Goal: Task Accomplishment & Management: Complete application form

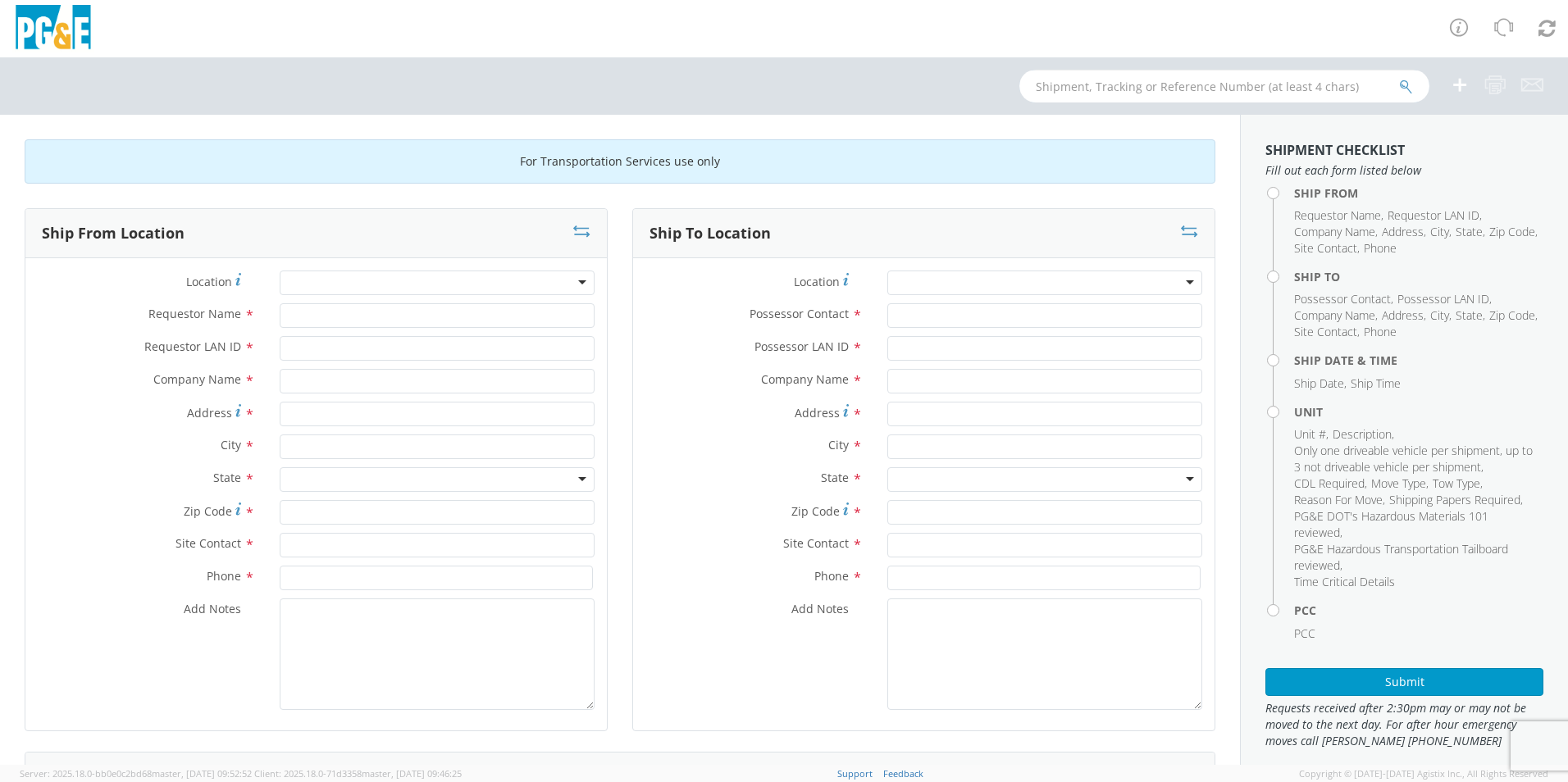
click at [1093, 78] on input "text" at bounding box center [1224, 86] width 410 height 33
type input "b43971"
click at [1399, 78] on button "submit" at bounding box center [1406, 87] width 14 height 20
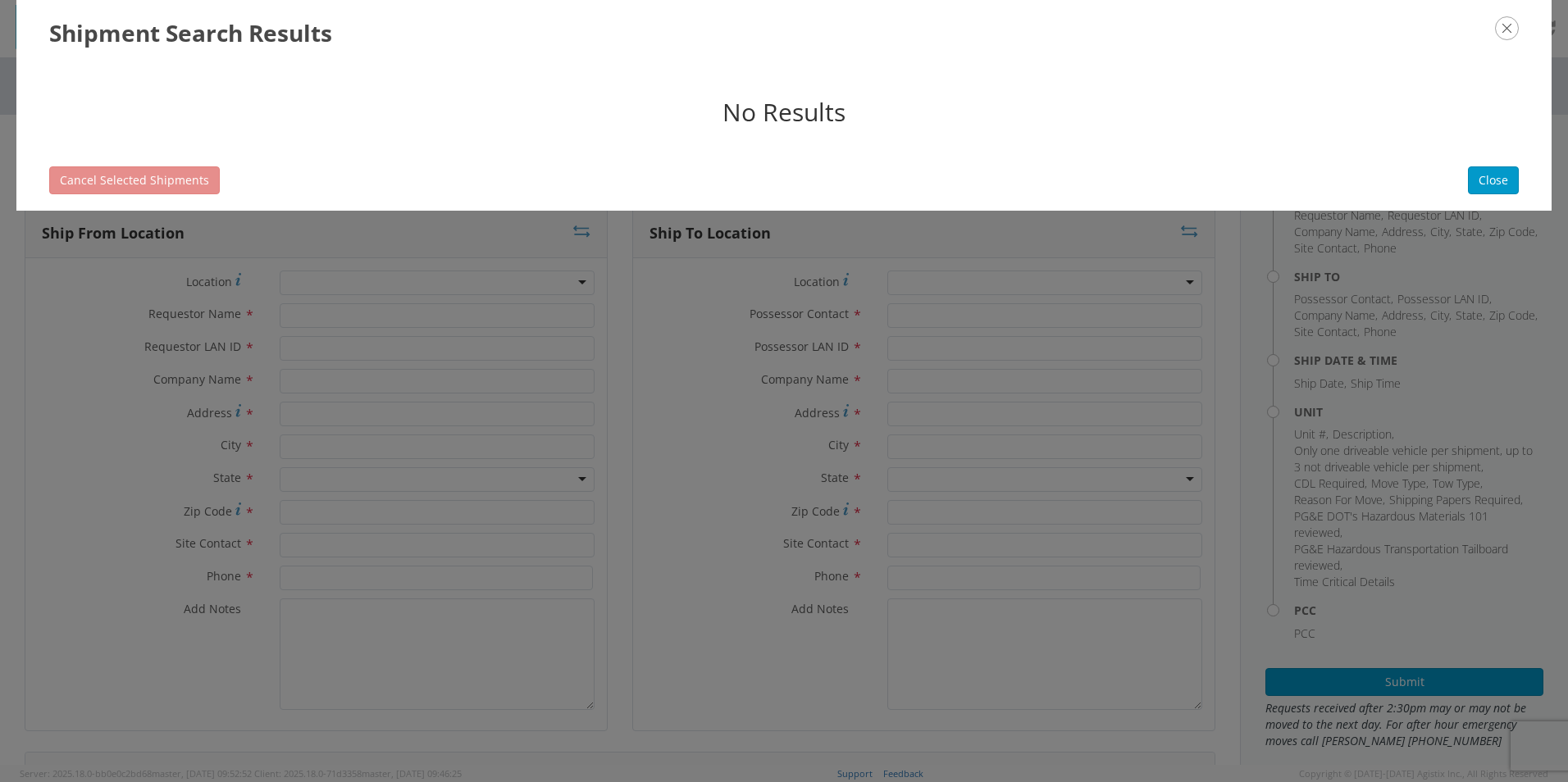
click at [1511, 34] on icon "button" at bounding box center [1508, 28] width 24 height 24
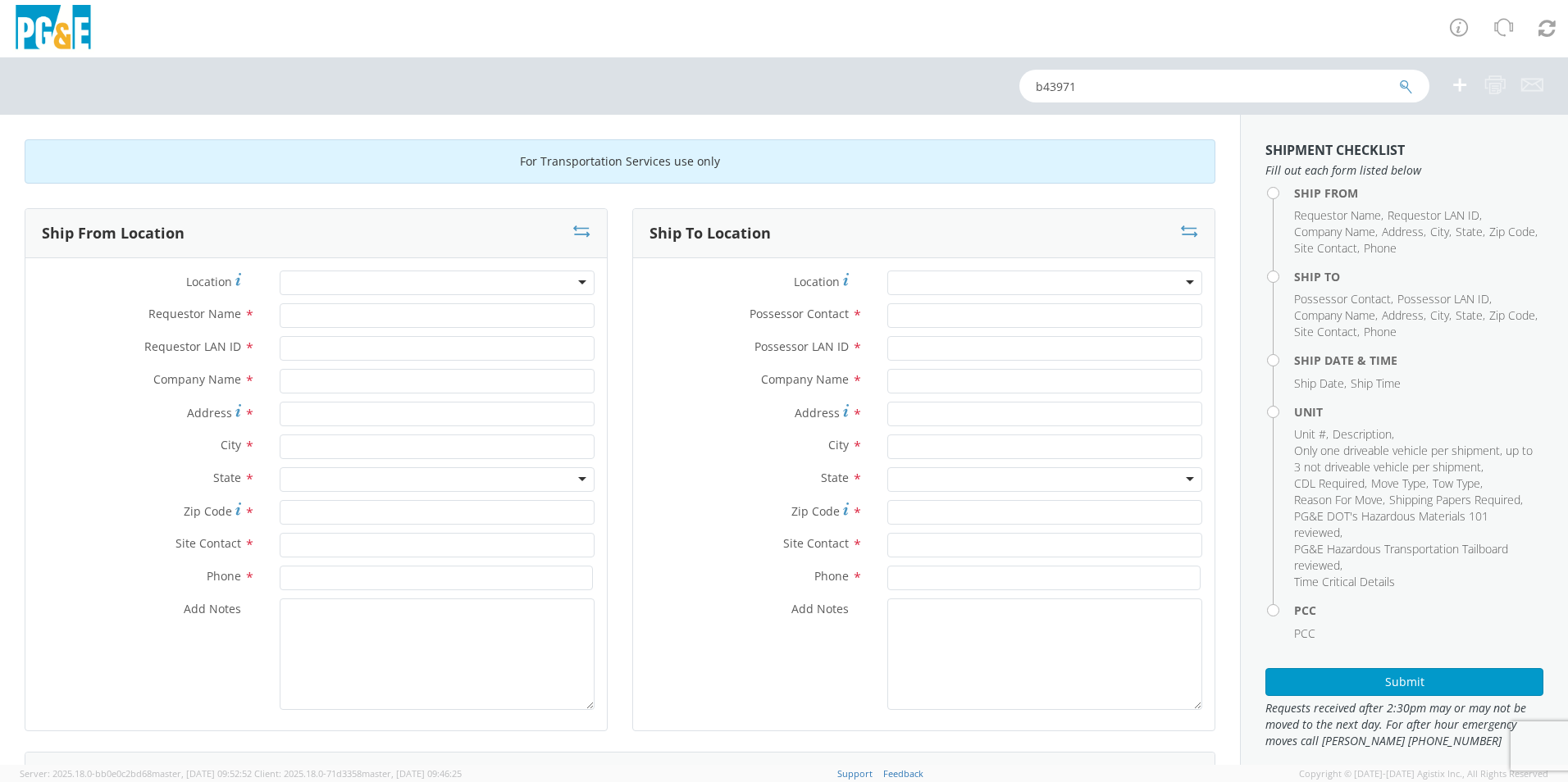
click at [461, 289] on div at bounding box center [436, 283] width 315 height 25
type input "[PERSON_NAME]"
type input "PG&E"
type input "[STREET_ADDRESS]"
type input "[PERSON_NAME]"
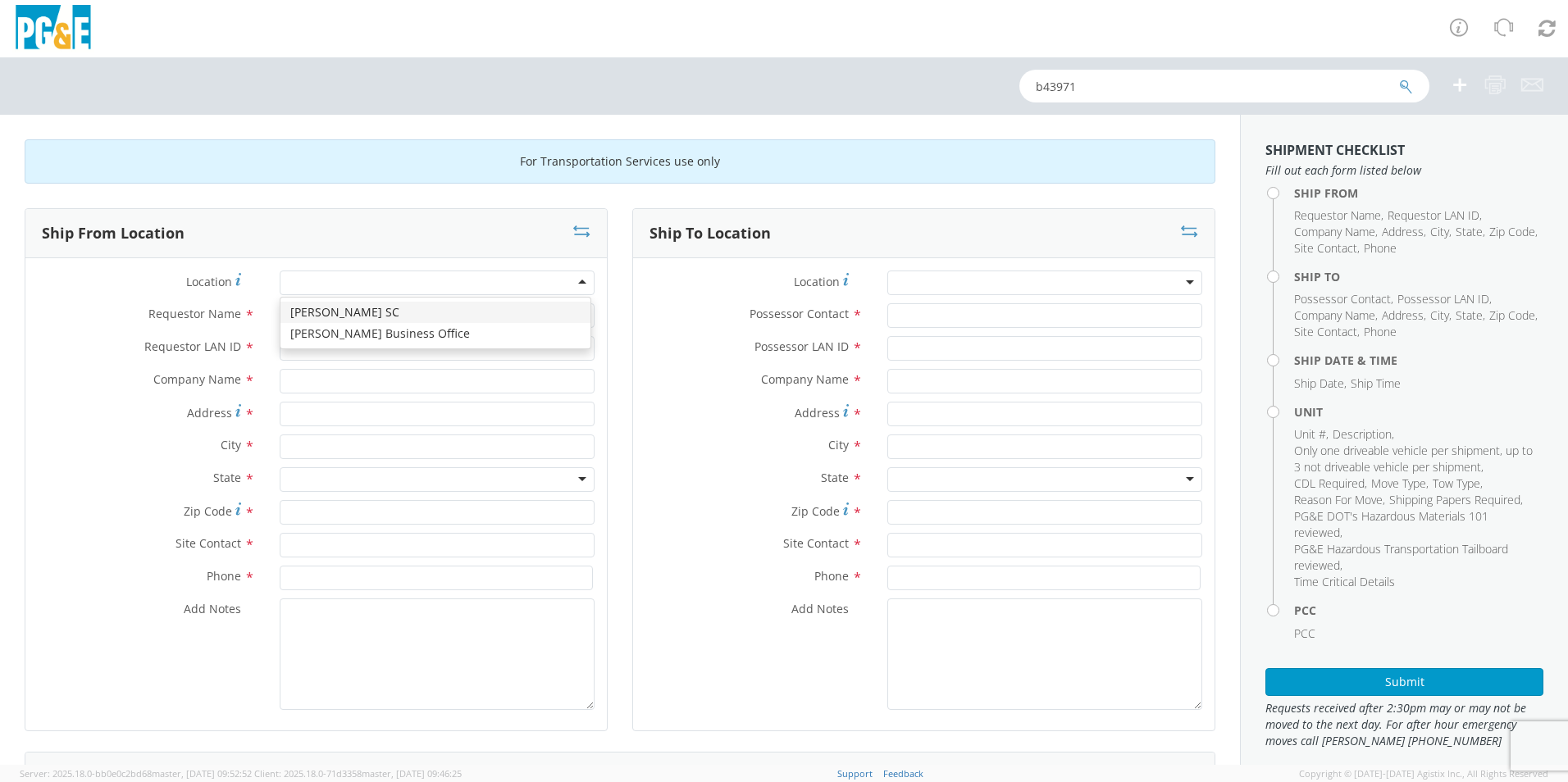
type input "95616"
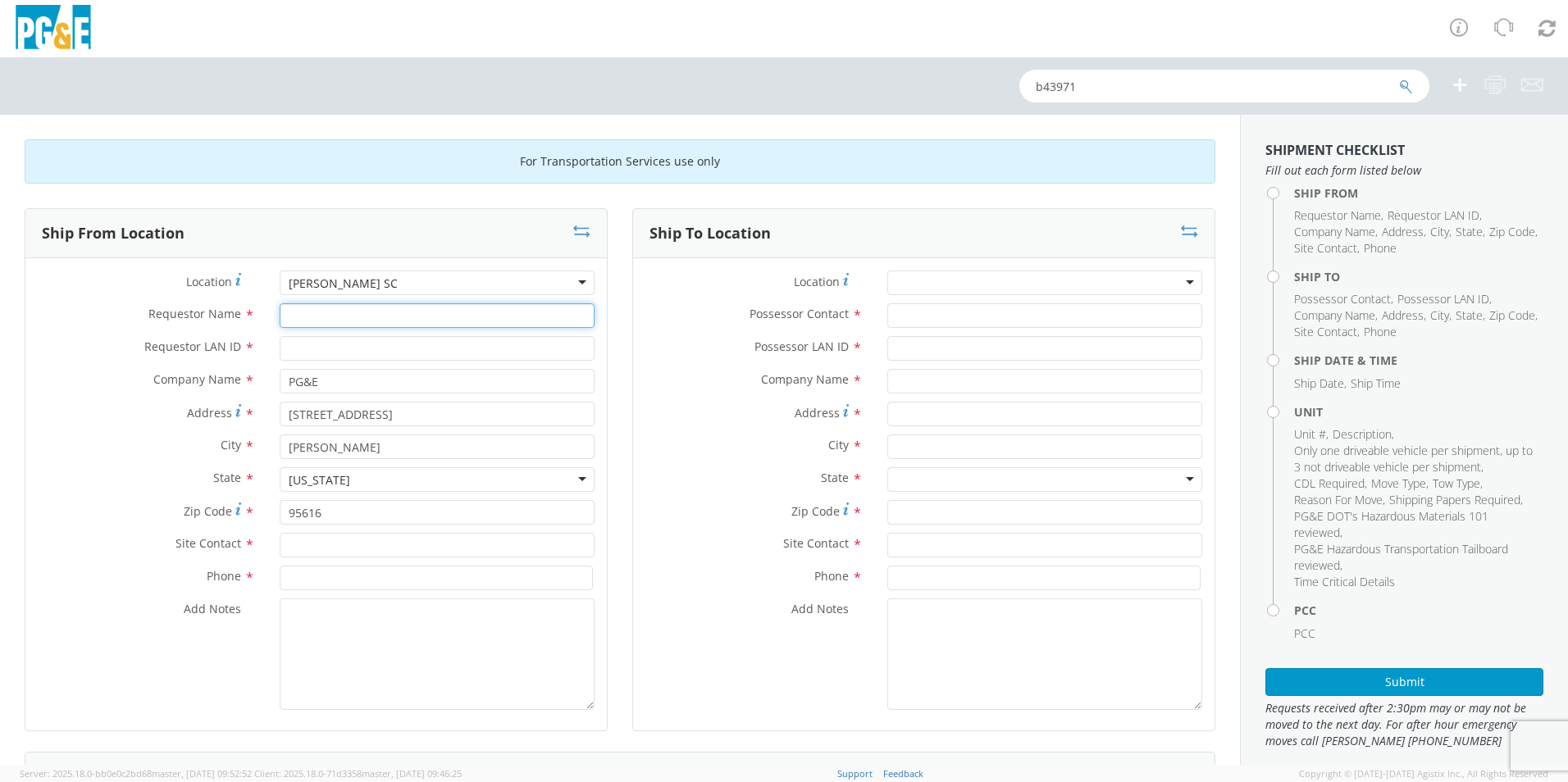
click at [370, 316] on input "Requestor Name *" at bounding box center [436, 316] width 315 height 25
type input "[PERSON_NAME]"
type input "ROCV"
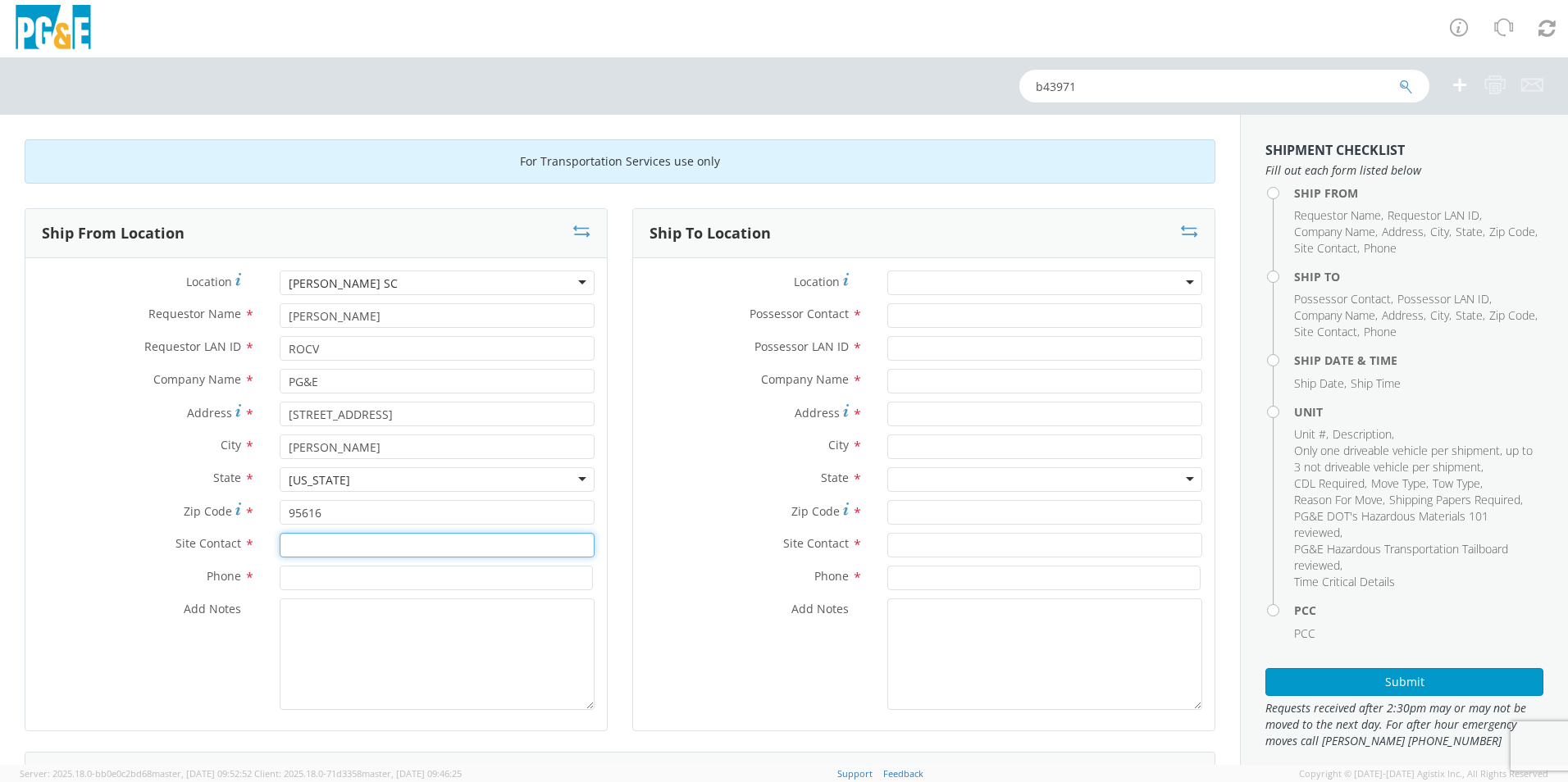
click at [359, 545] on input "text" at bounding box center [436, 545] width 315 height 25
type input "[PERSON_NAME]"
click at [355, 572] on input at bounding box center [436, 578] width 313 height 25
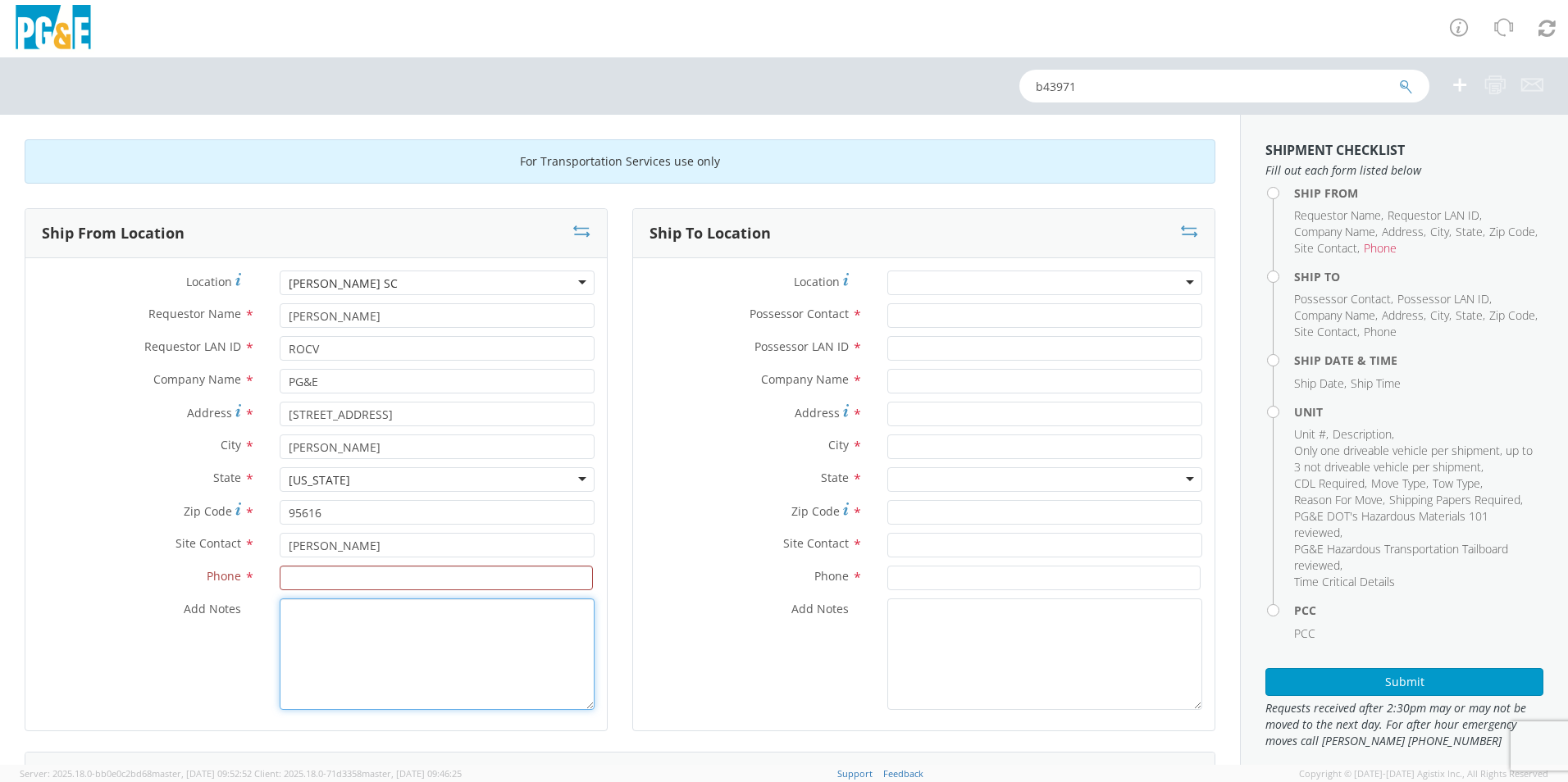
click at [348, 639] on textarea "Add Notes *" at bounding box center [436, 654] width 315 height 111
type textarea "12' enclosed trailer. Height is XX Note: this trailer cannot be towed and must …"
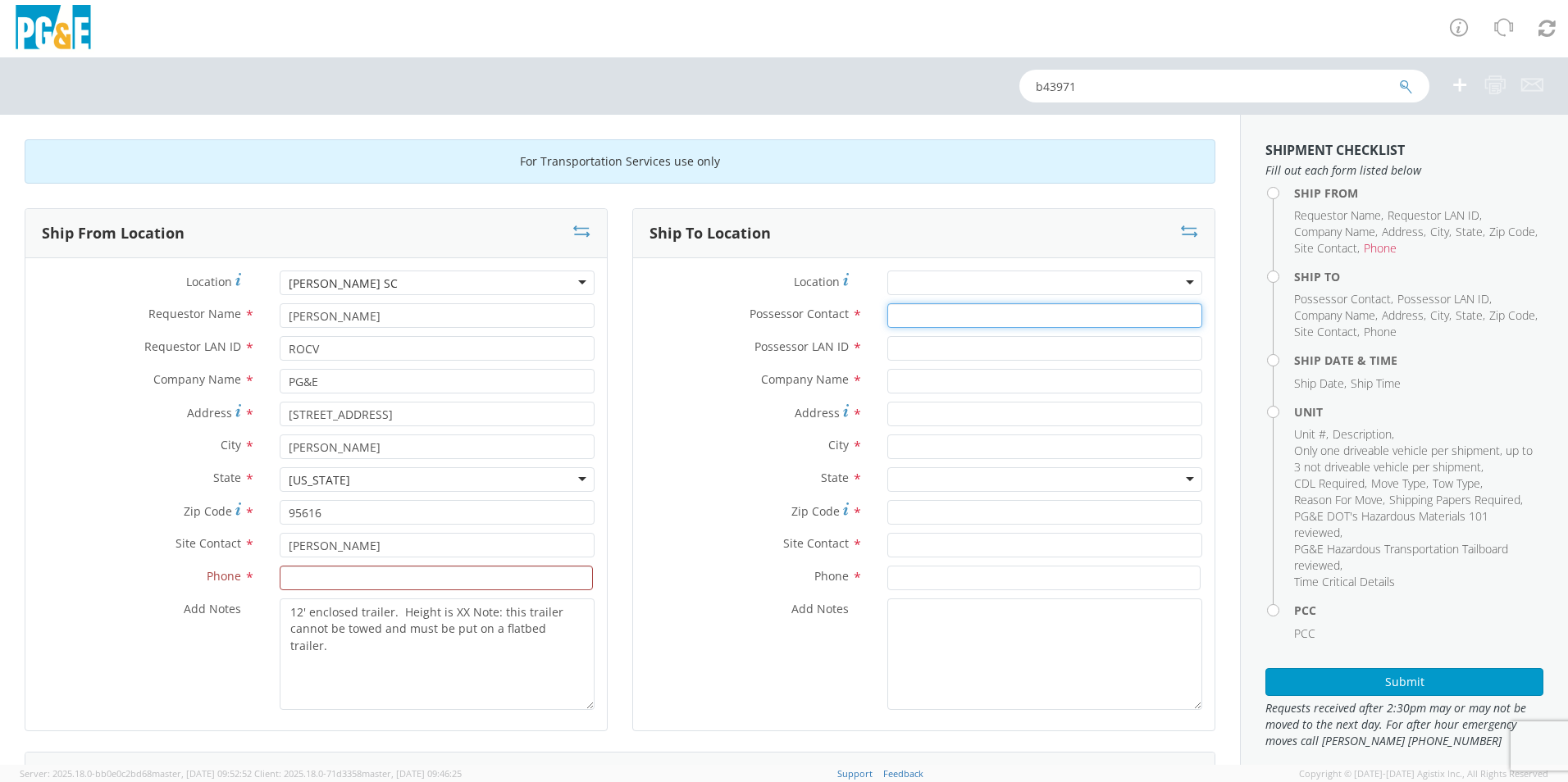
click at [918, 319] on input "Possessor Contact *" at bounding box center [1044, 316] width 315 height 25
type input "[PERSON_NAME]"
type input "rocv"
click at [976, 315] on input "[PERSON_NAME]" at bounding box center [1044, 316] width 315 height 25
type input "R"
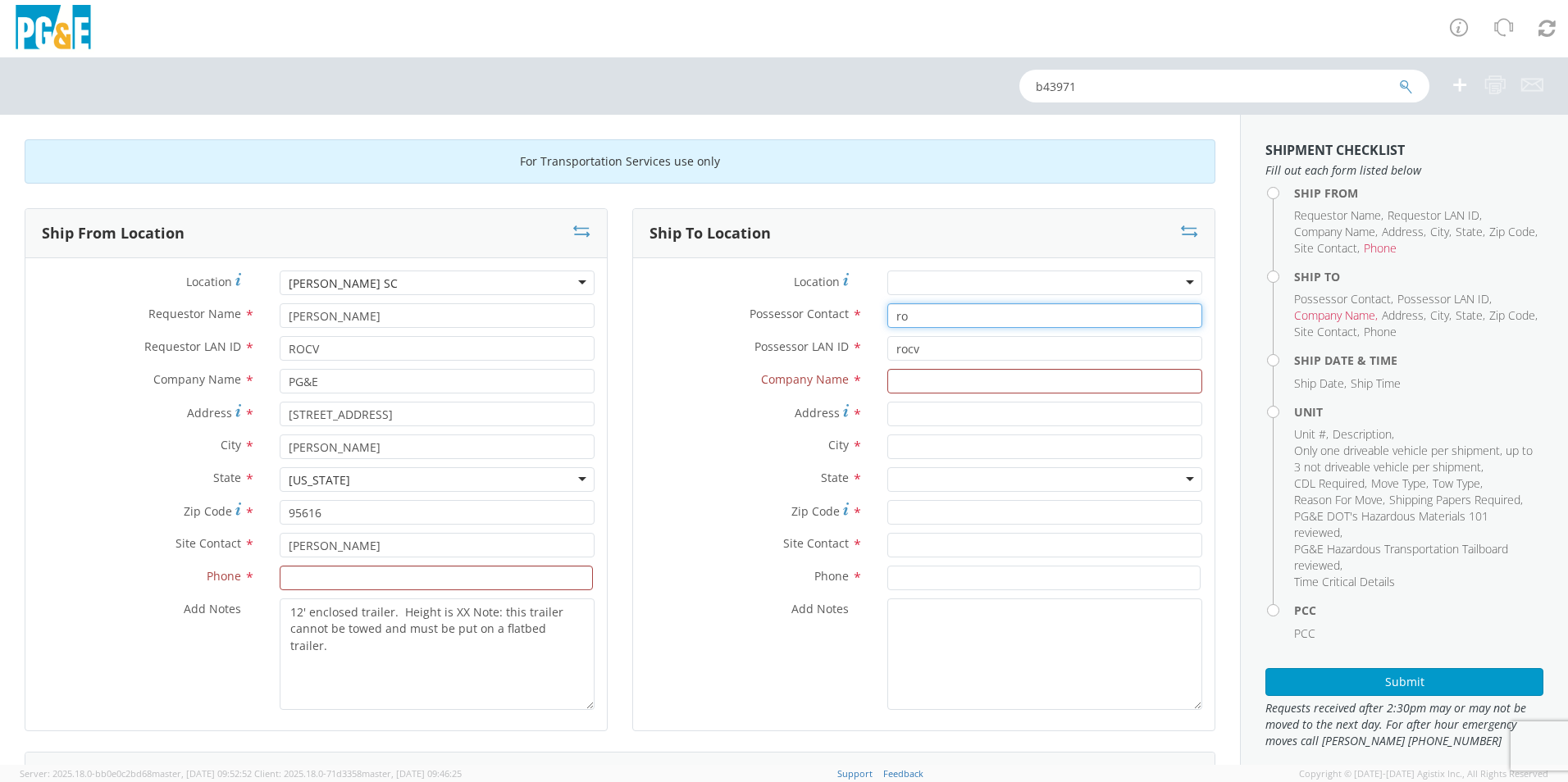
type input "r"
type input "[PERSON_NAME]"
click at [954, 381] on input "text" at bounding box center [1044, 381] width 315 height 25
paste input "[PERSON_NAME] Manufacturing"
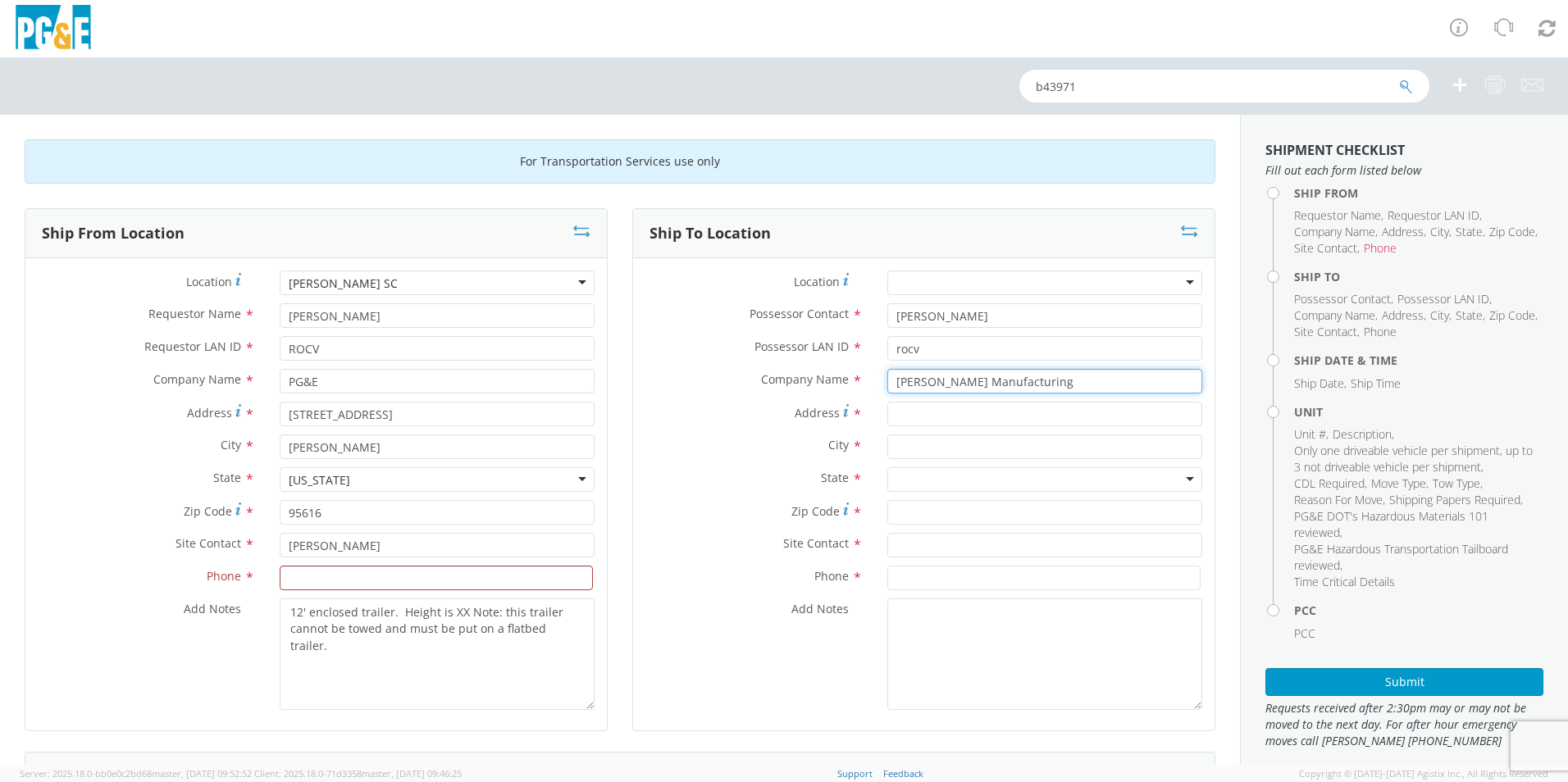
type input "[PERSON_NAME] Manufacturing"
click at [962, 409] on input "Address *" at bounding box center [1044, 414] width 315 height 25
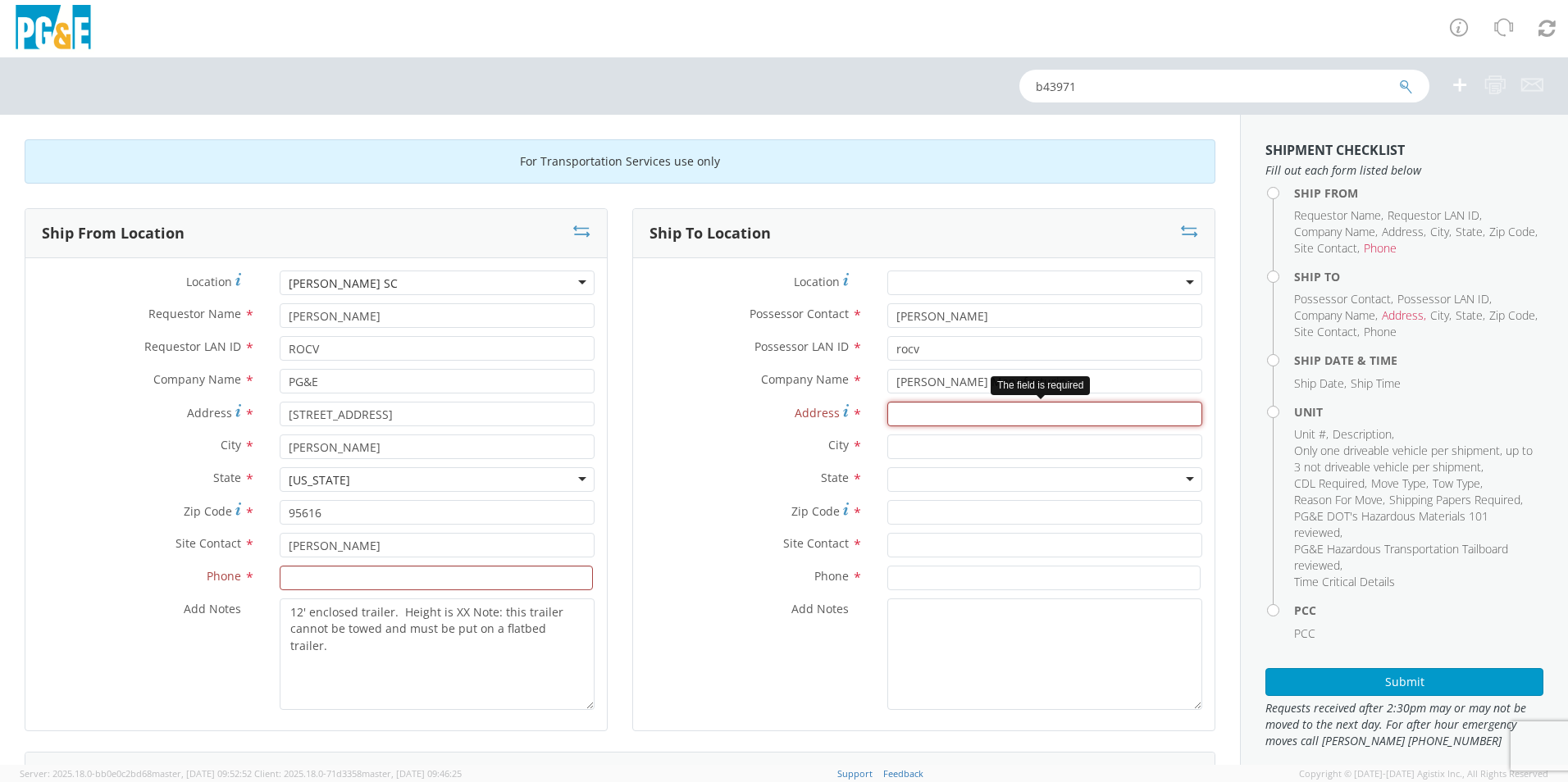
click at [963, 407] on input "Address *" at bounding box center [1044, 414] width 315 height 25
click at [964, 407] on input "Address *" at bounding box center [1044, 414] width 315 height 25
paste input "[STREET_ADDRESS][US_STATE]"
type input "[STREET_ADDRESS][US_STATE]"
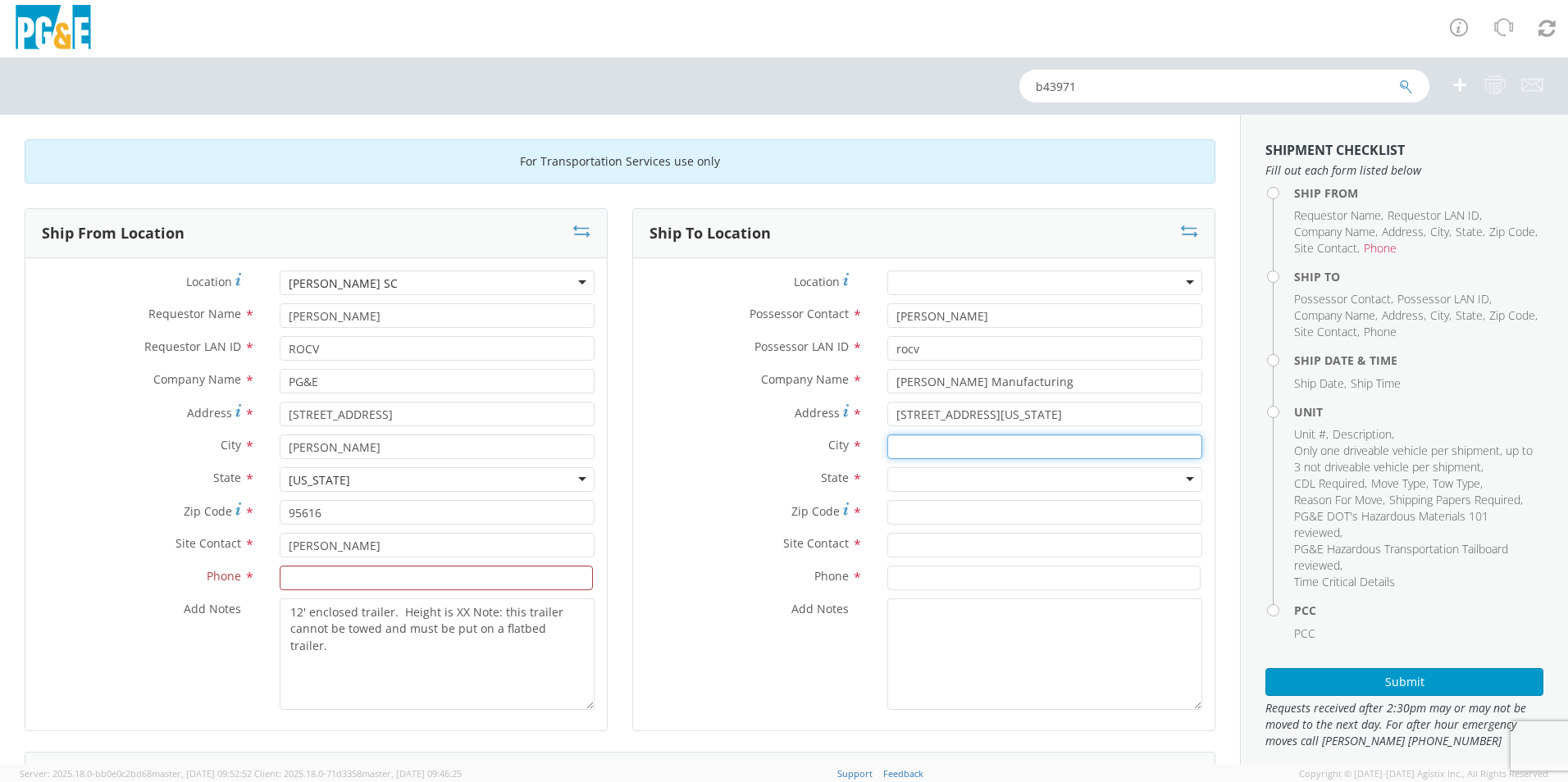
click at [909, 447] on input "text" at bounding box center [1044, 447] width 315 height 25
click at [933, 474] on div "searching..." at bounding box center [1044, 478] width 313 height 25
type input "Woodland"
click at [934, 482] on div at bounding box center [1044, 479] width 315 height 25
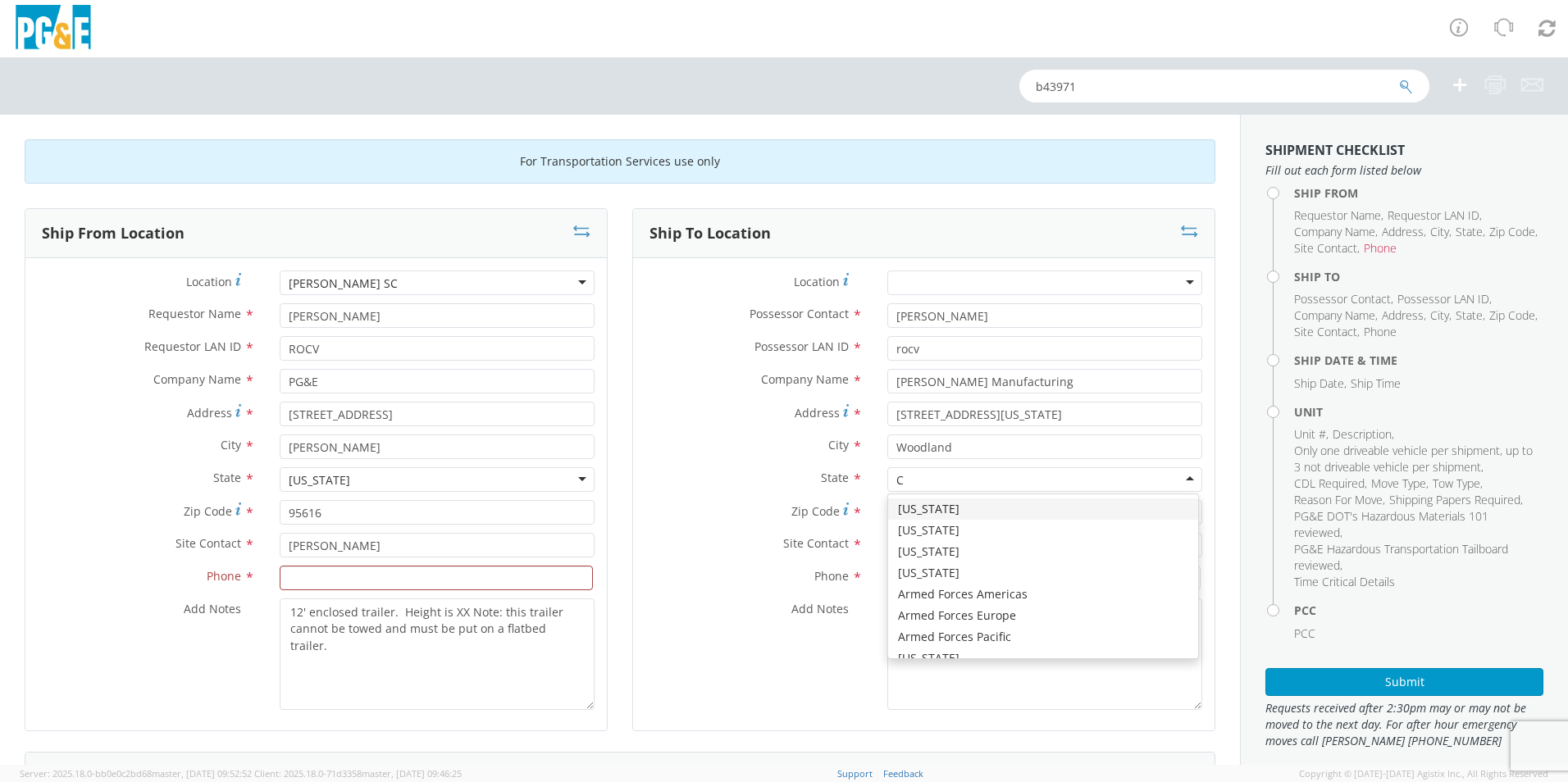
type input "CA"
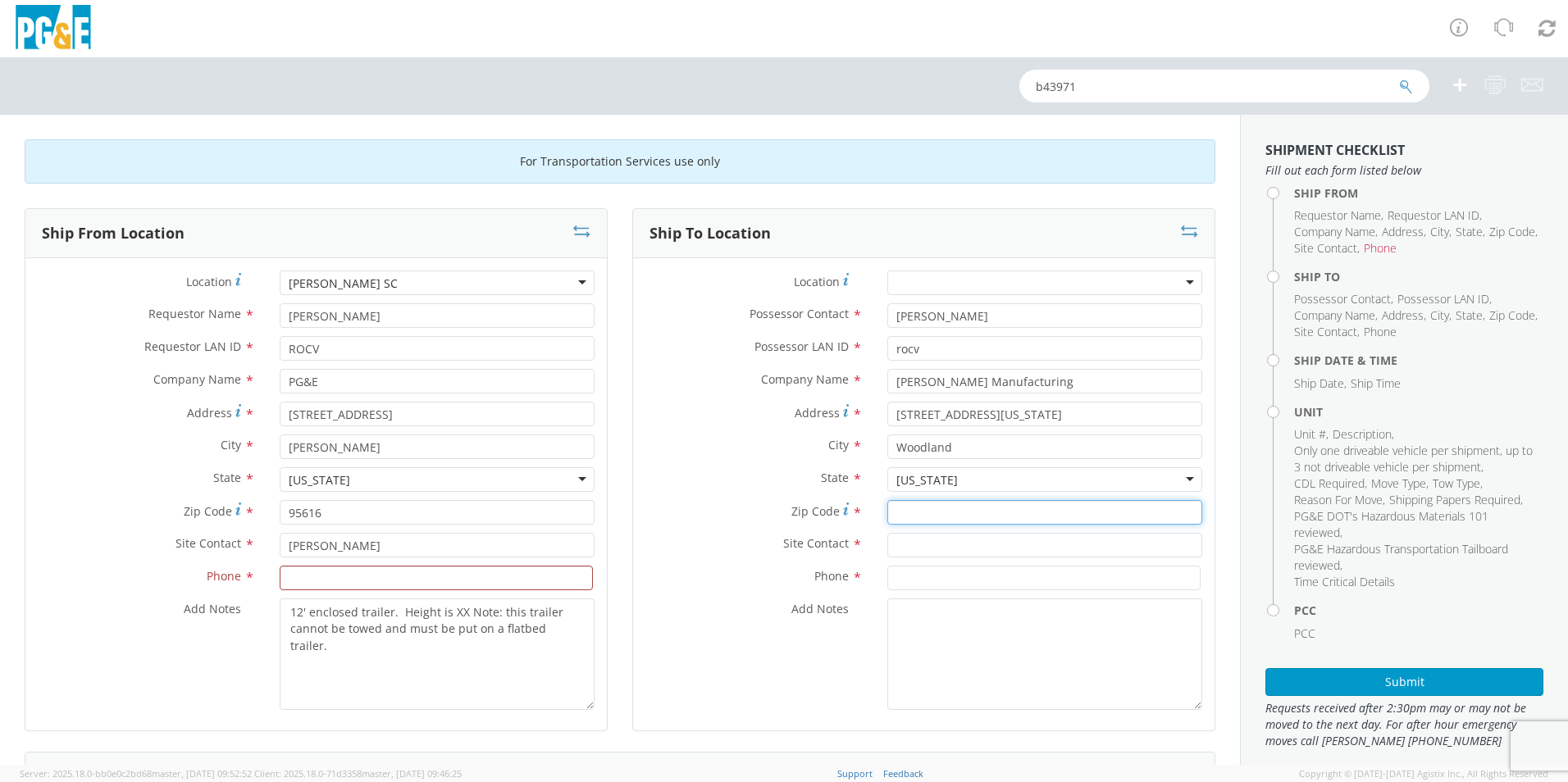
click at [923, 512] on input "Zip Code *" at bounding box center [1044, 512] width 315 height 25
type input "95695"
click at [941, 543] on input "text" at bounding box center [1044, 545] width 315 height 25
type input "[PERSON_NAME]"
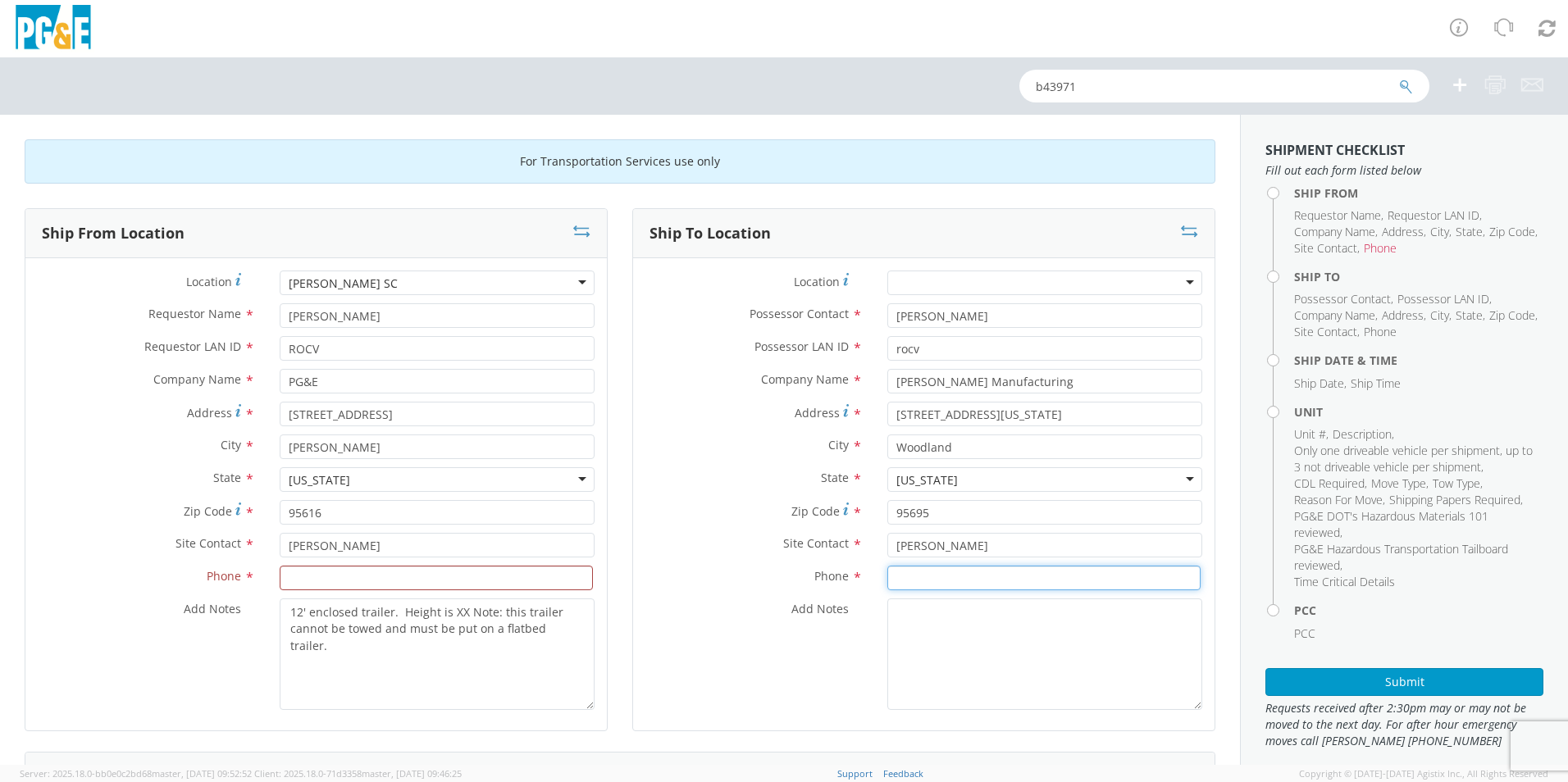
click at [926, 576] on input at bounding box center [1044, 578] width 313 height 25
click at [991, 578] on input at bounding box center [1044, 578] width 313 height 25
paste input "[PHONE_NUMBER]"
type input "[PHONE_NUMBER]"
click at [923, 629] on textarea "Add Notes *" at bounding box center [1044, 654] width 315 height 111
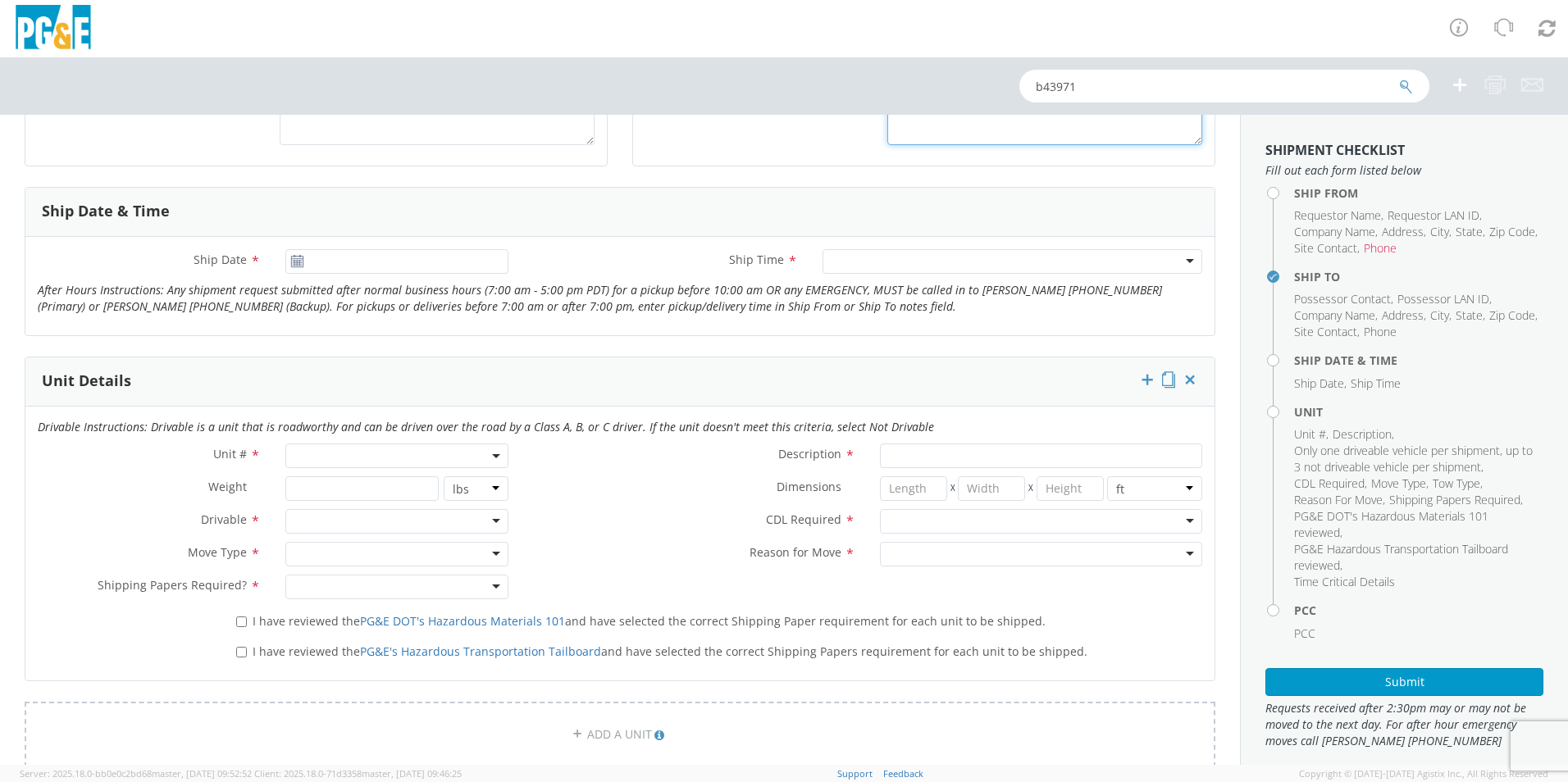
scroll to position [574, 0]
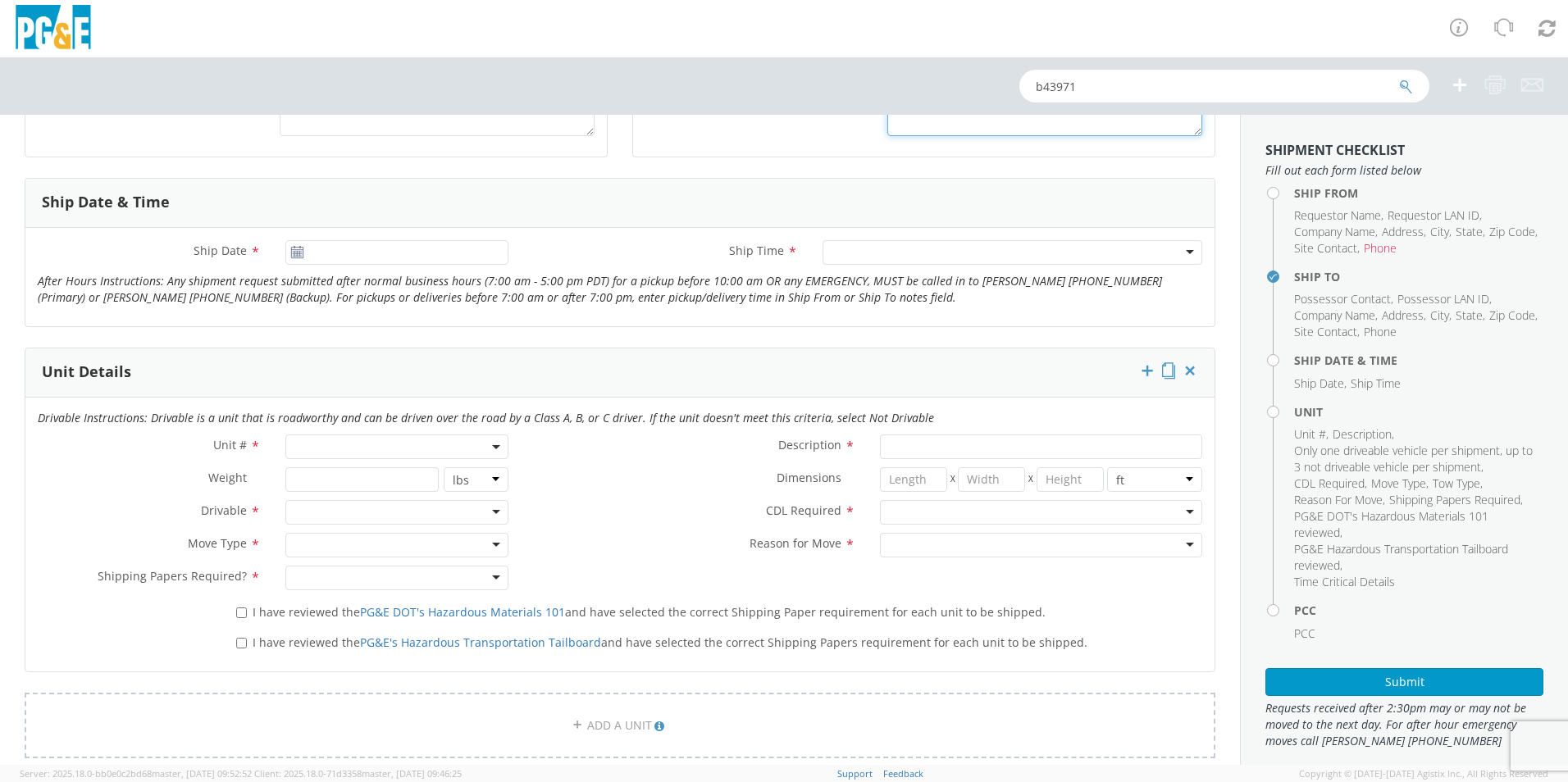
type textarea "Going to [PERSON_NAME] Cargo dealer for warranty and shipping damage repairs"
click at [292, 244] on input "[DATE]" at bounding box center [397, 253] width 223 height 25
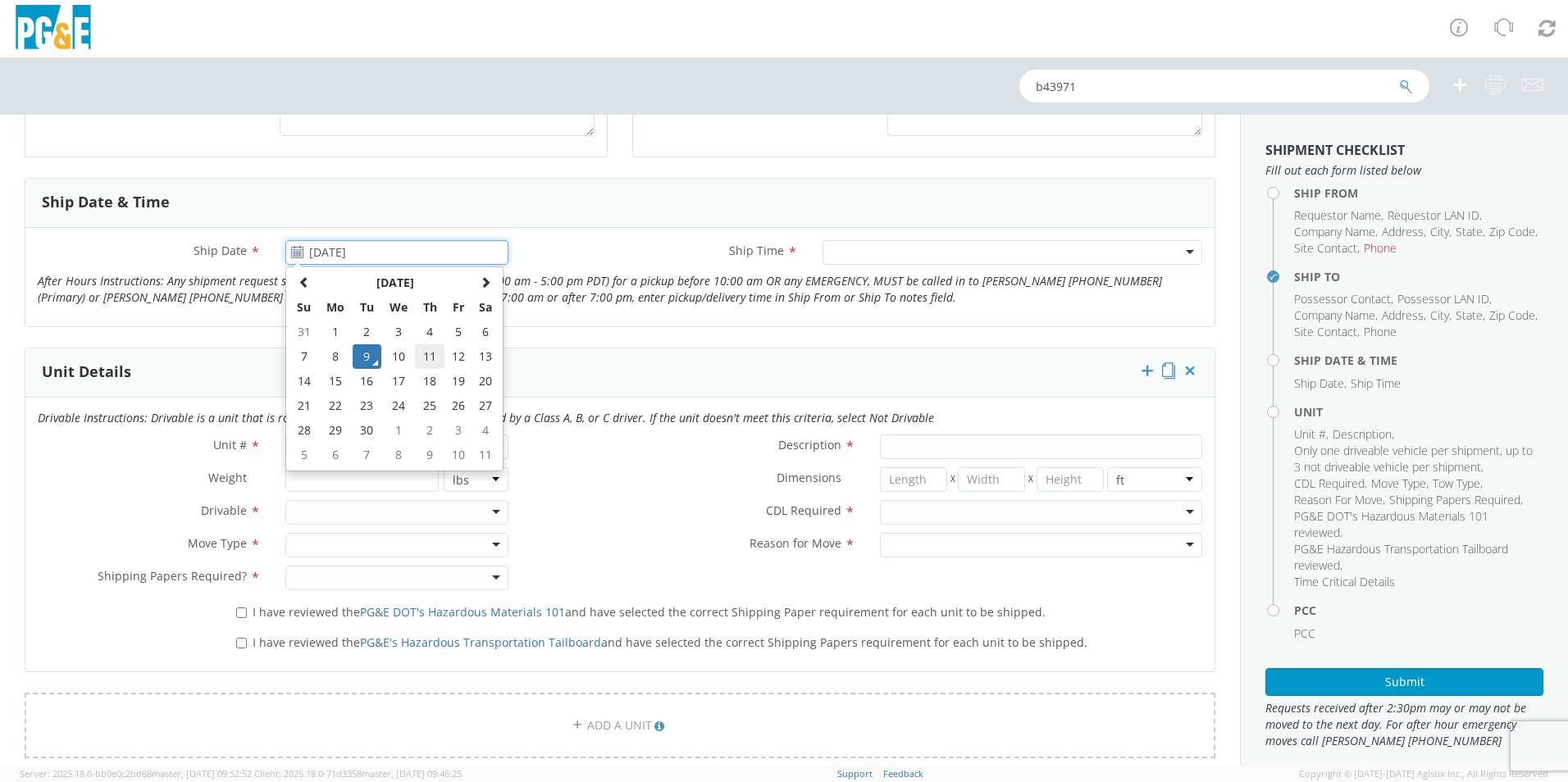
click at [424, 360] on td "11" at bounding box center [429, 356] width 28 height 25
type input "[DATE]"
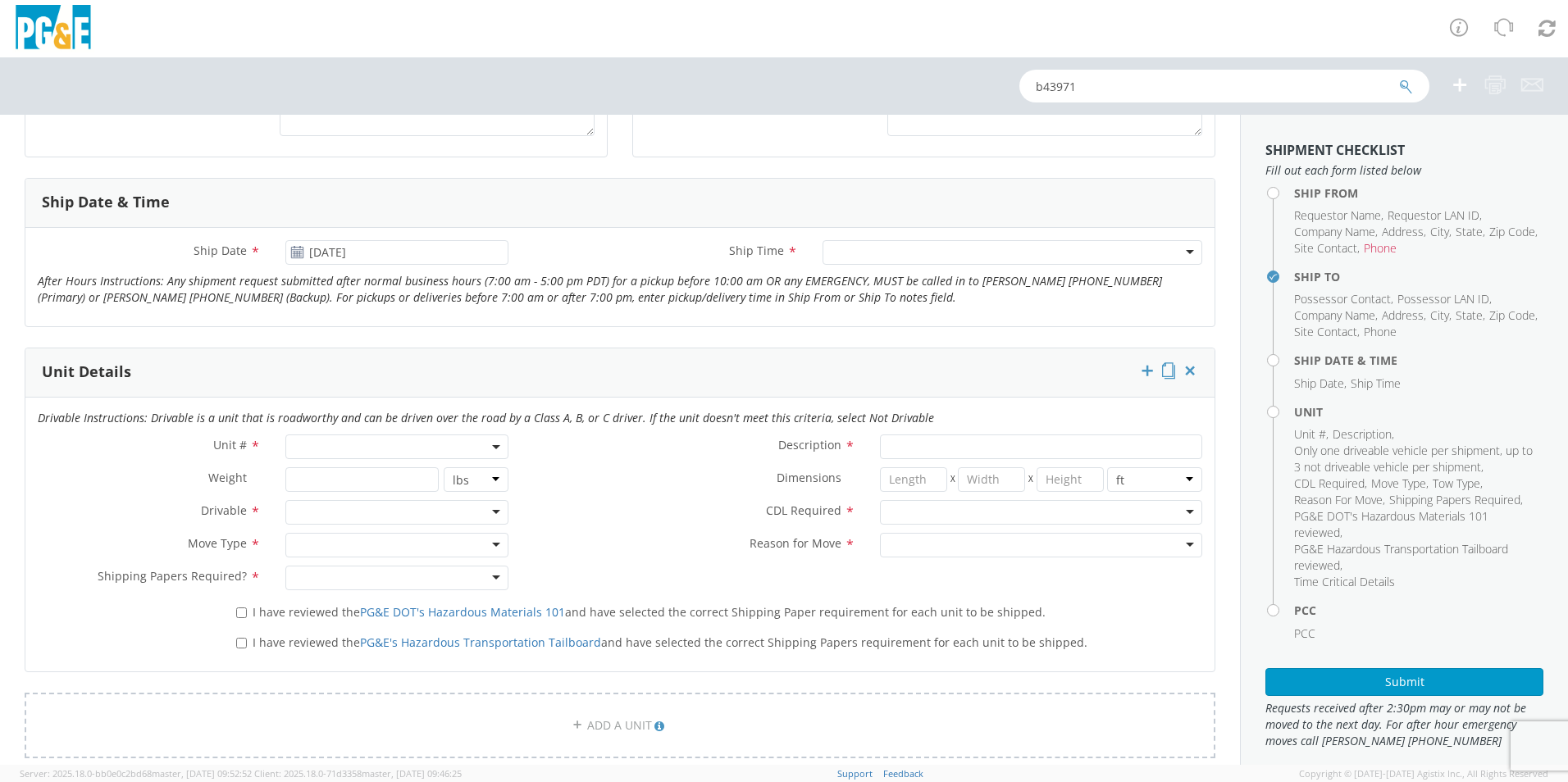
click at [960, 249] on div at bounding box center [1013, 253] width 379 height 25
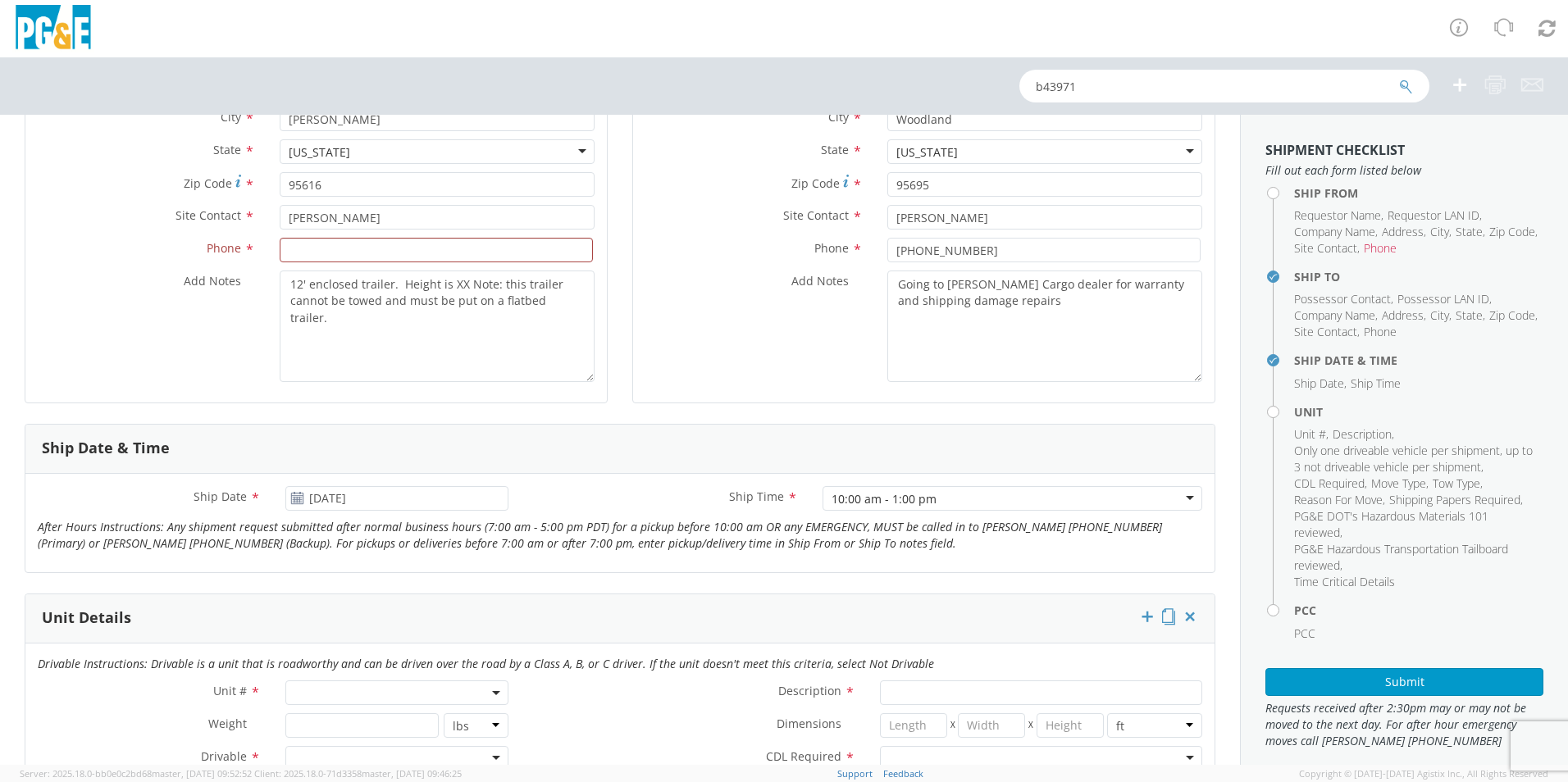
scroll to position [738, 0]
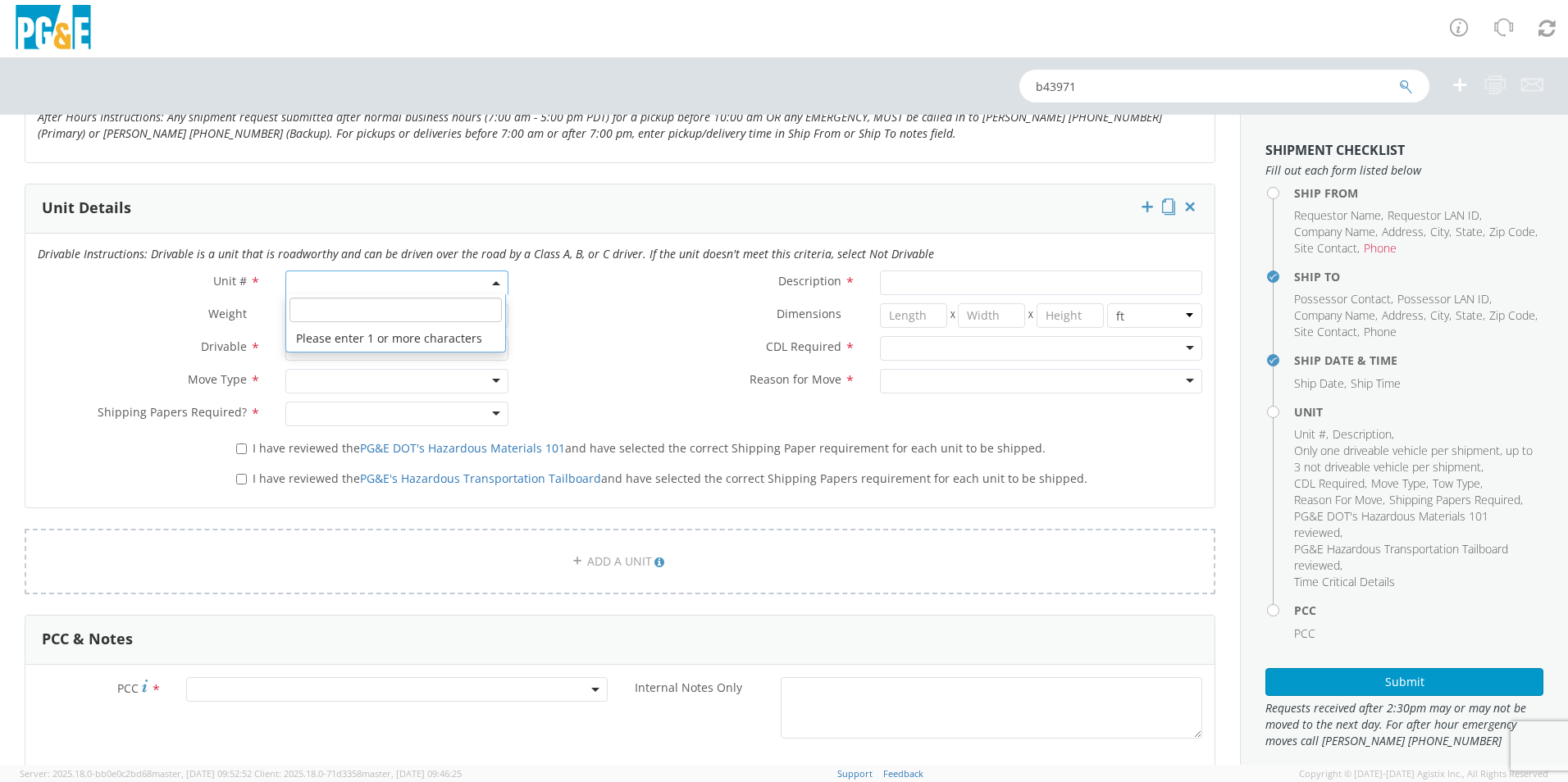
click at [397, 290] on span at bounding box center [397, 283] width 223 height 25
click at [388, 309] on input "search" at bounding box center [396, 310] width 212 height 25
type input "b45271"
type input "TRAILER; MISC EQUIPMENT"
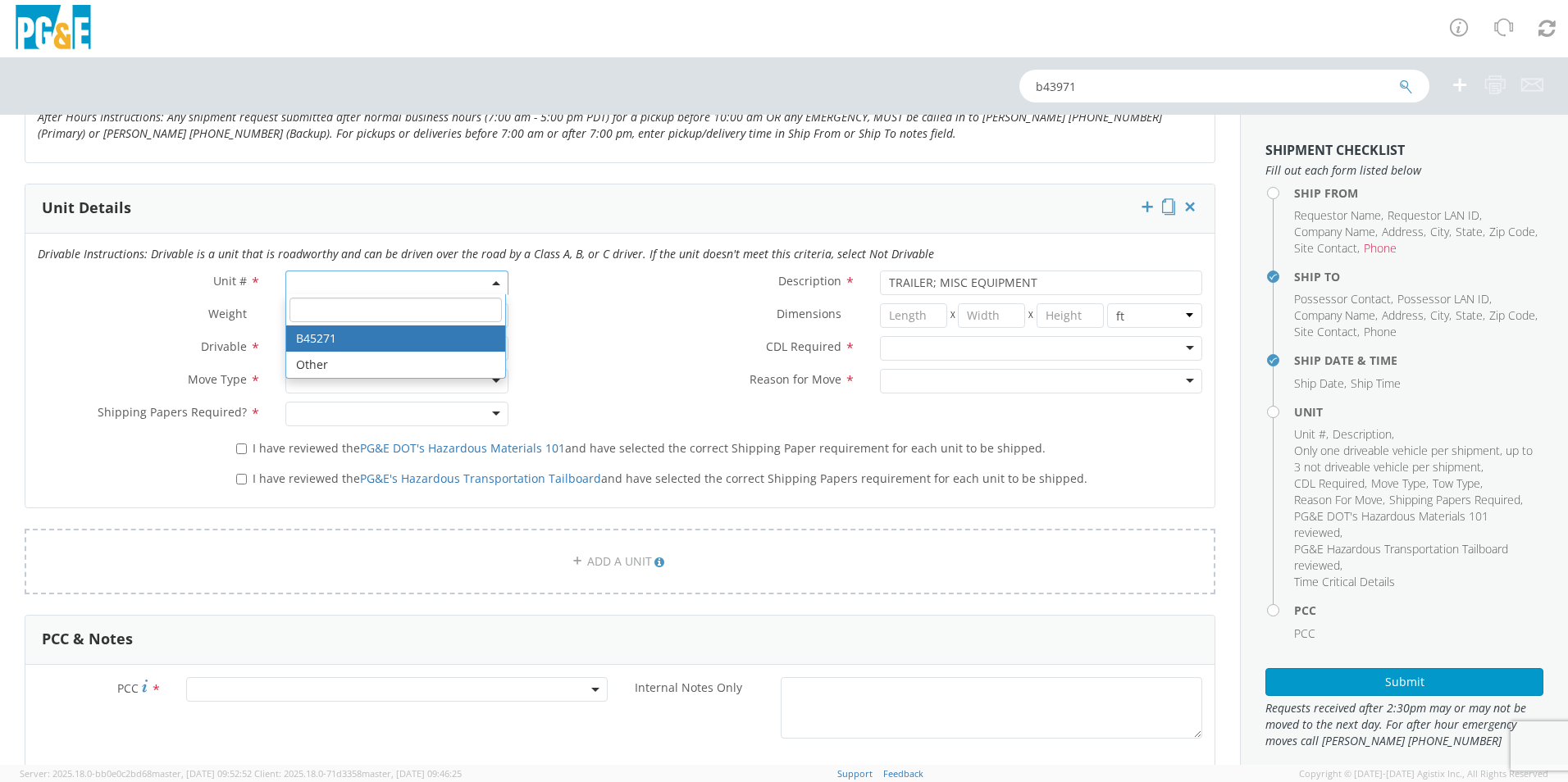
select select "B45271"
select select "? string: ?"
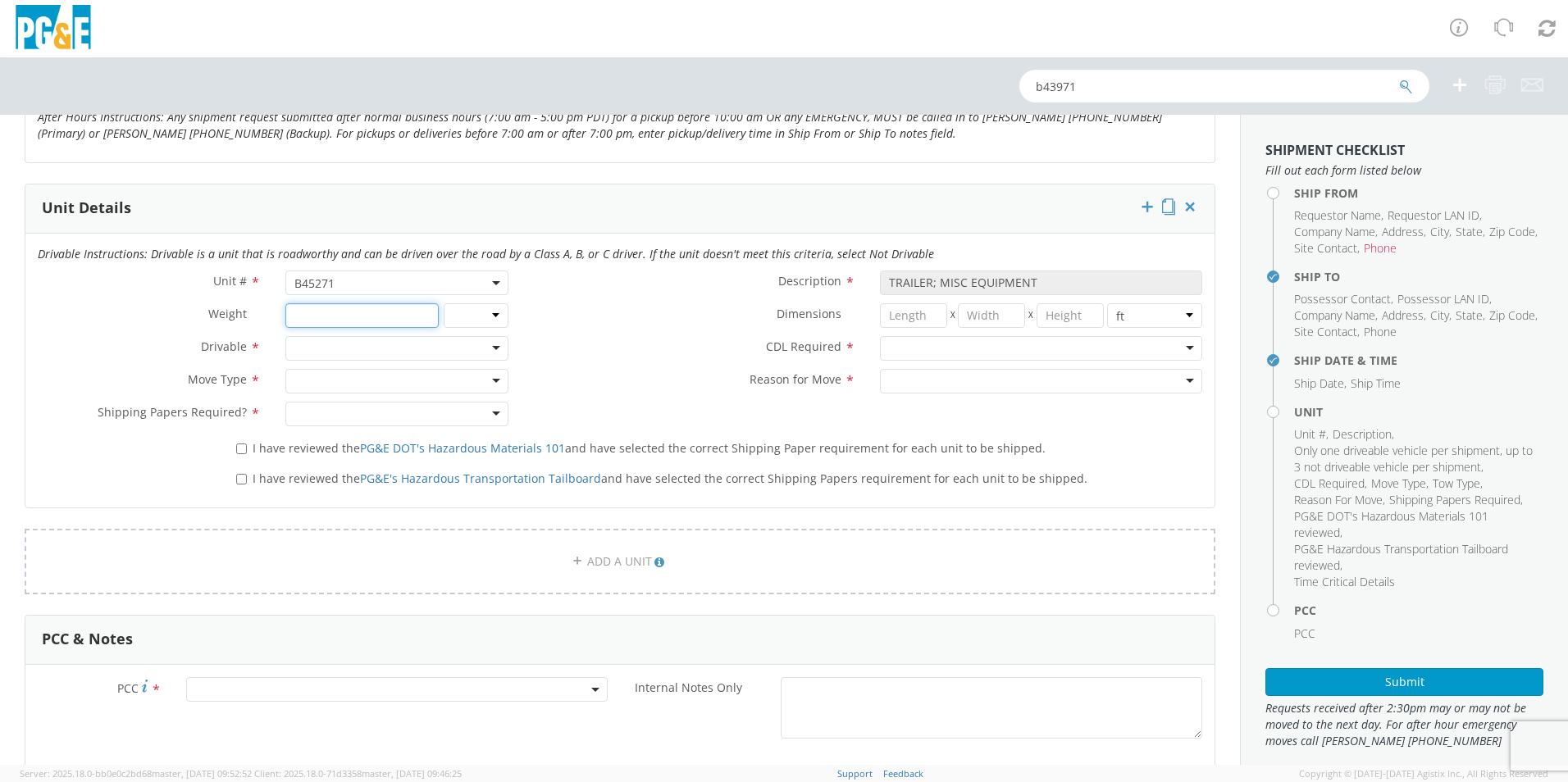
click at [326, 322] on input "number" at bounding box center [361, 316] width 153 height 25
click at [334, 347] on div at bounding box center [397, 348] width 223 height 25
click at [291, 376] on div at bounding box center [397, 381] width 223 height 25
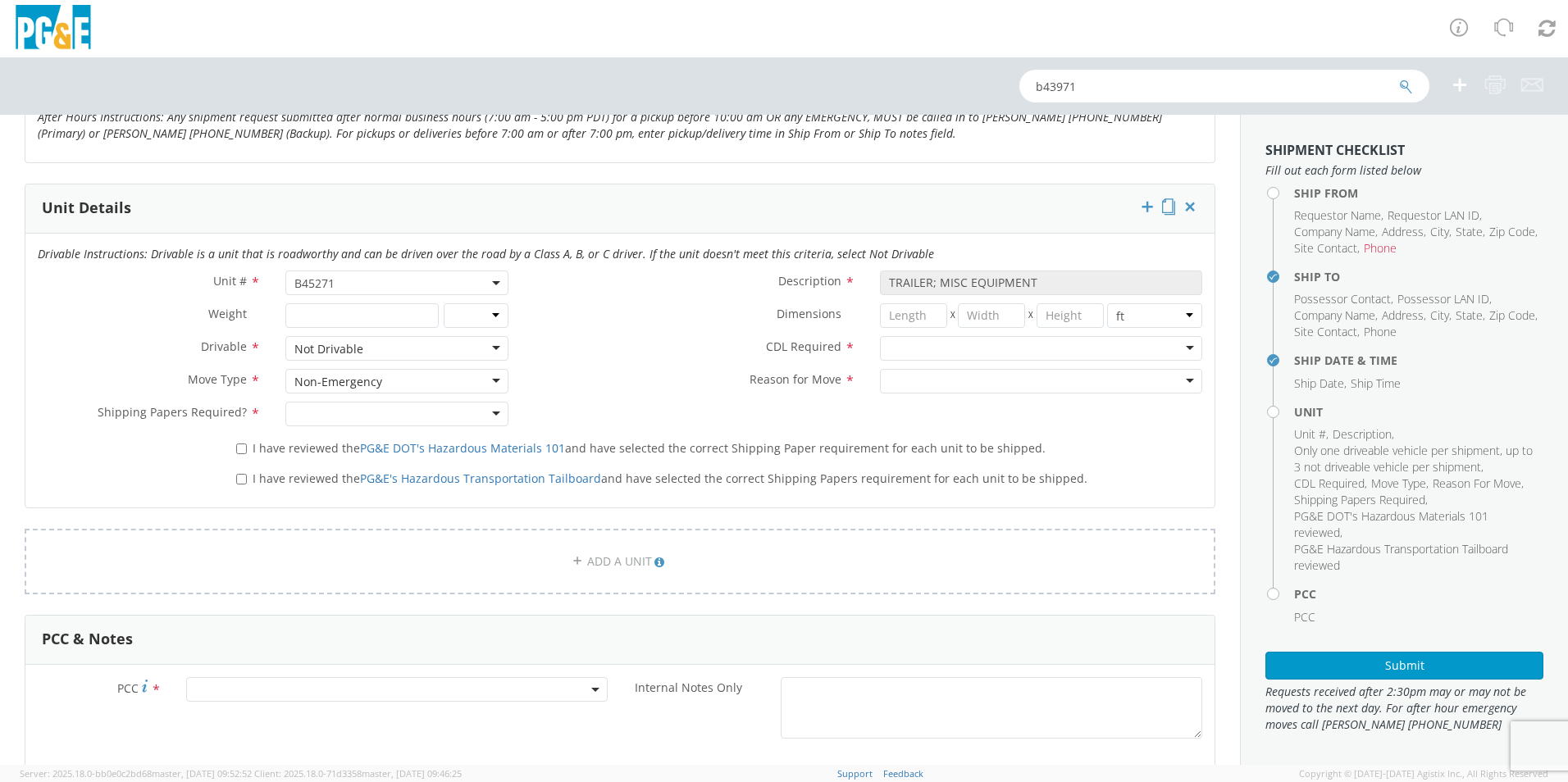
click at [496, 420] on div at bounding box center [397, 414] width 223 height 25
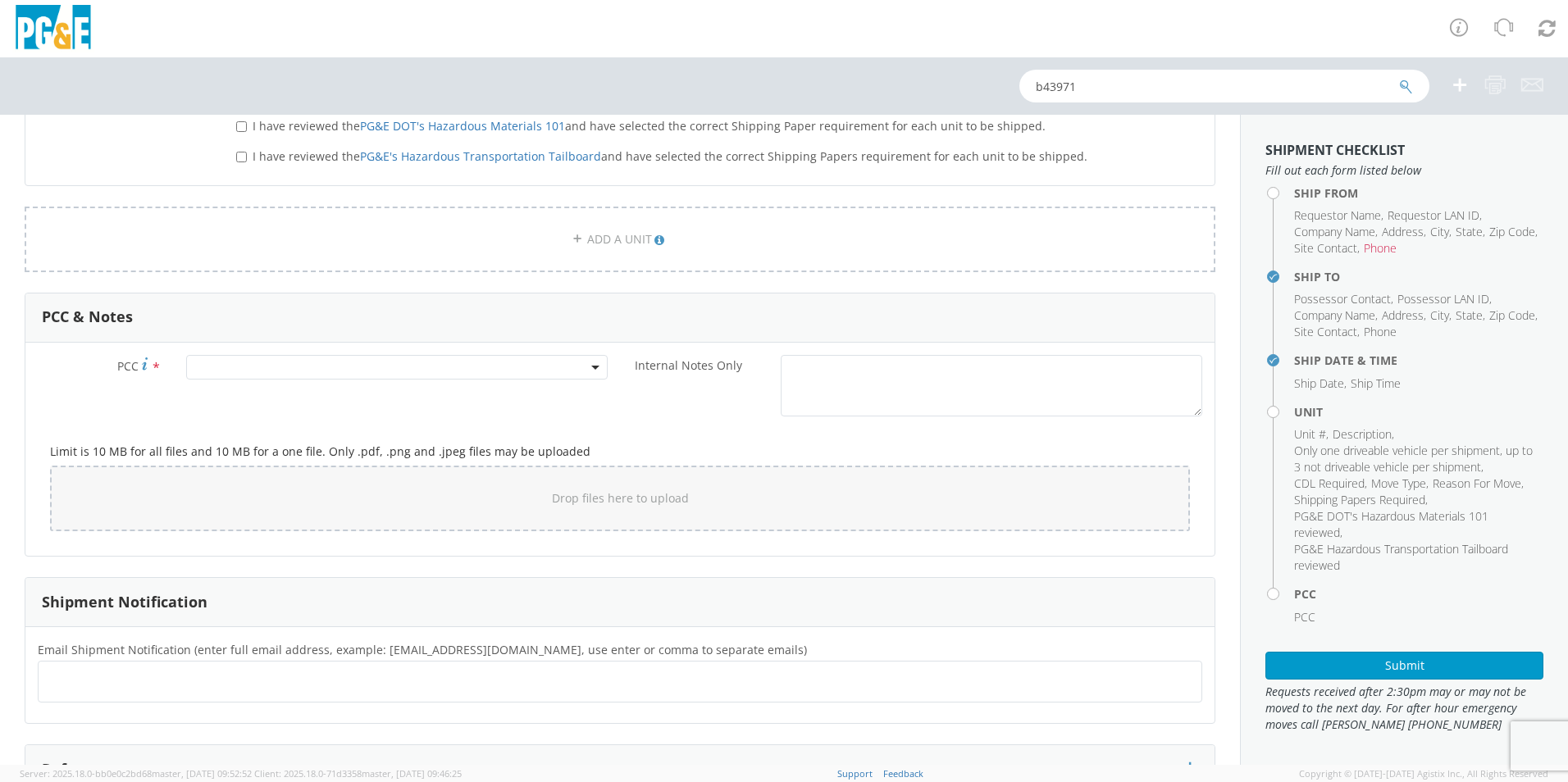
scroll to position [1066, 0]
click at [228, 359] on span at bounding box center [397, 361] width 422 height 25
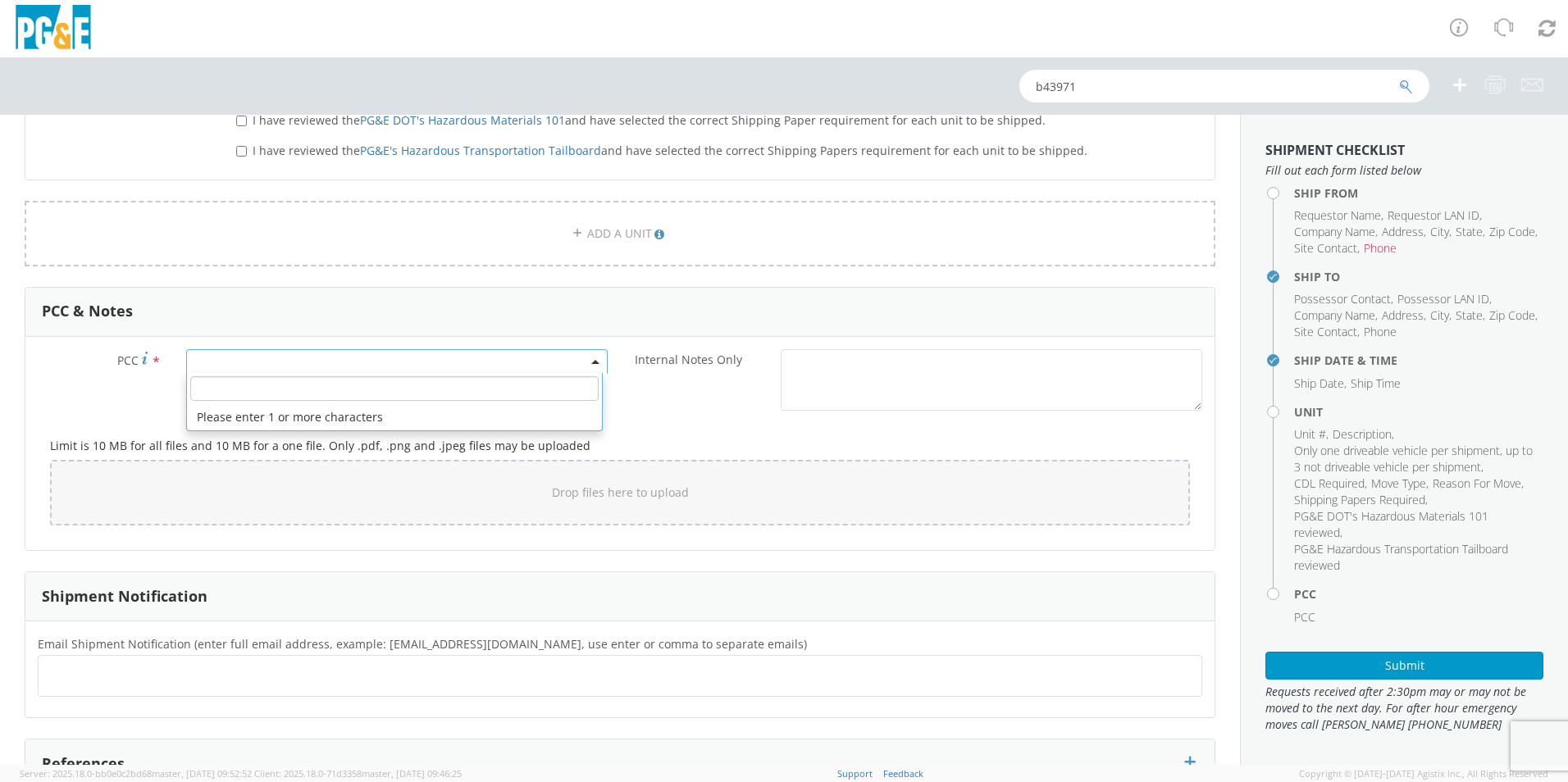
click at [222, 389] on input "number" at bounding box center [395, 388] width 409 height 25
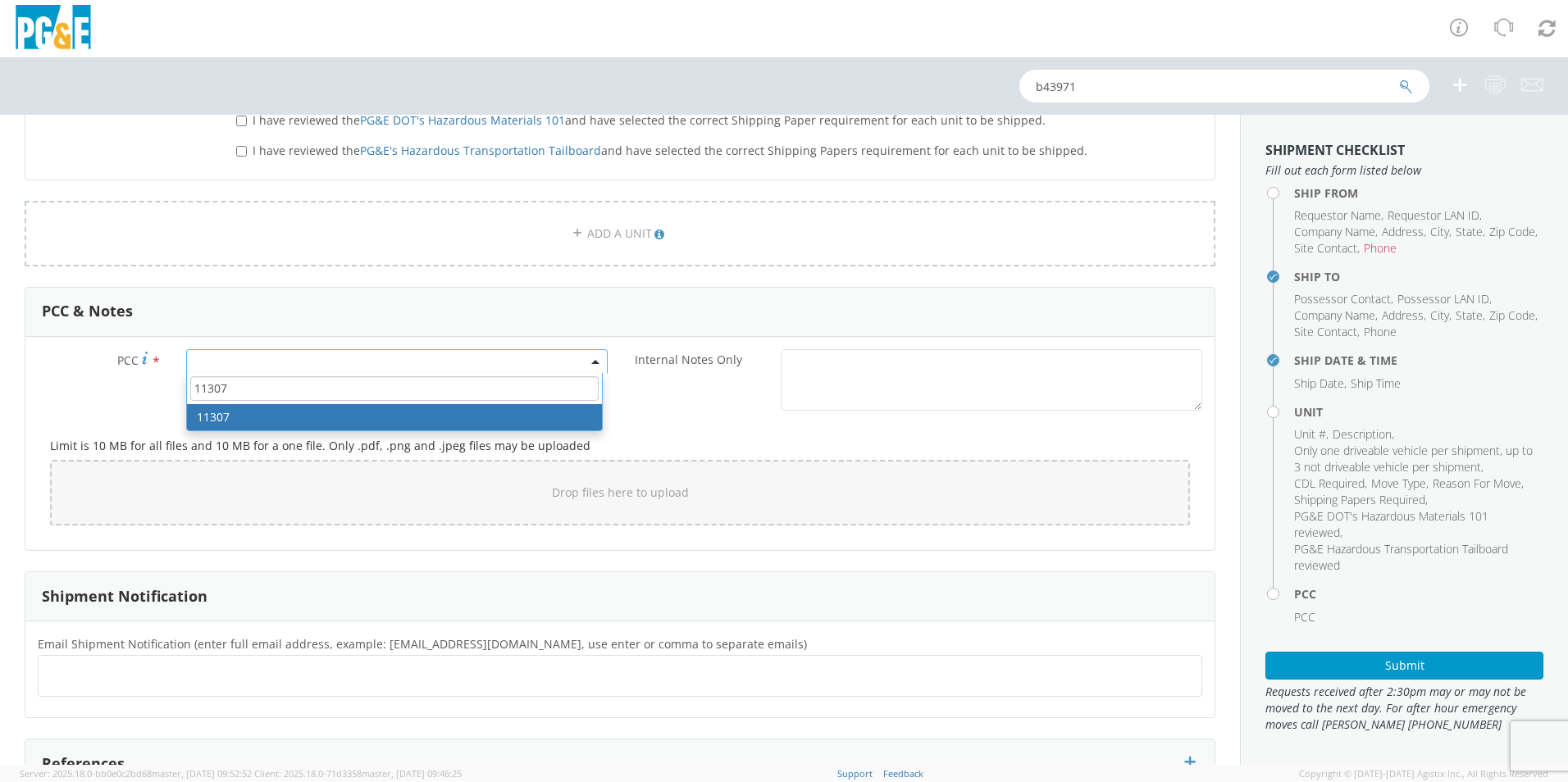
type input "11307"
select select "11307"
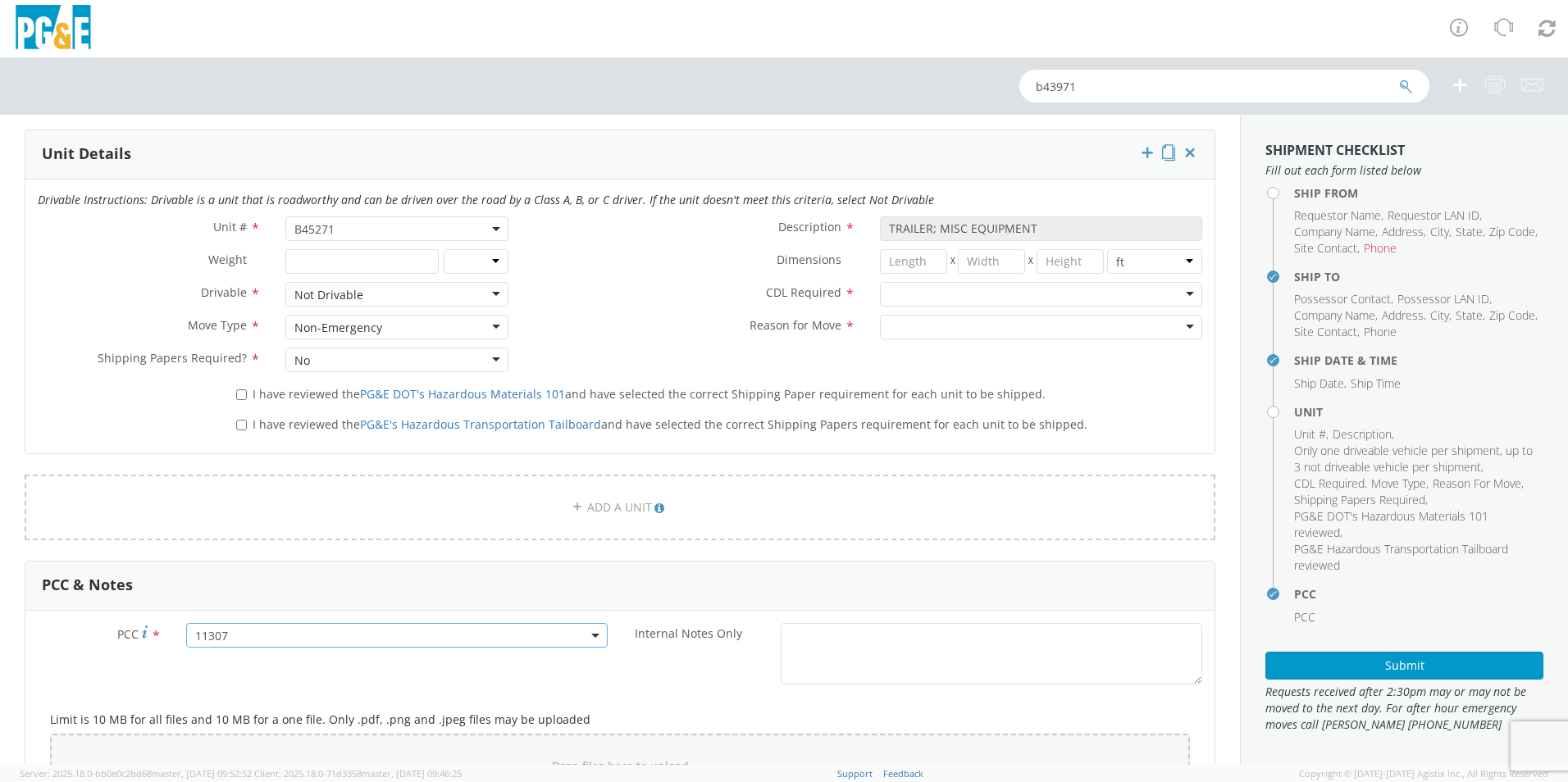
scroll to position [791, 0]
click at [1182, 283] on div at bounding box center [1041, 295] width 323 height 25
click at [919, 331] on div at bounding box center [1041, 328] width 323 height 25
click at [911, 260] on input "number" at bounding box center [913, 262] width 67 height 25
type input "16.4"
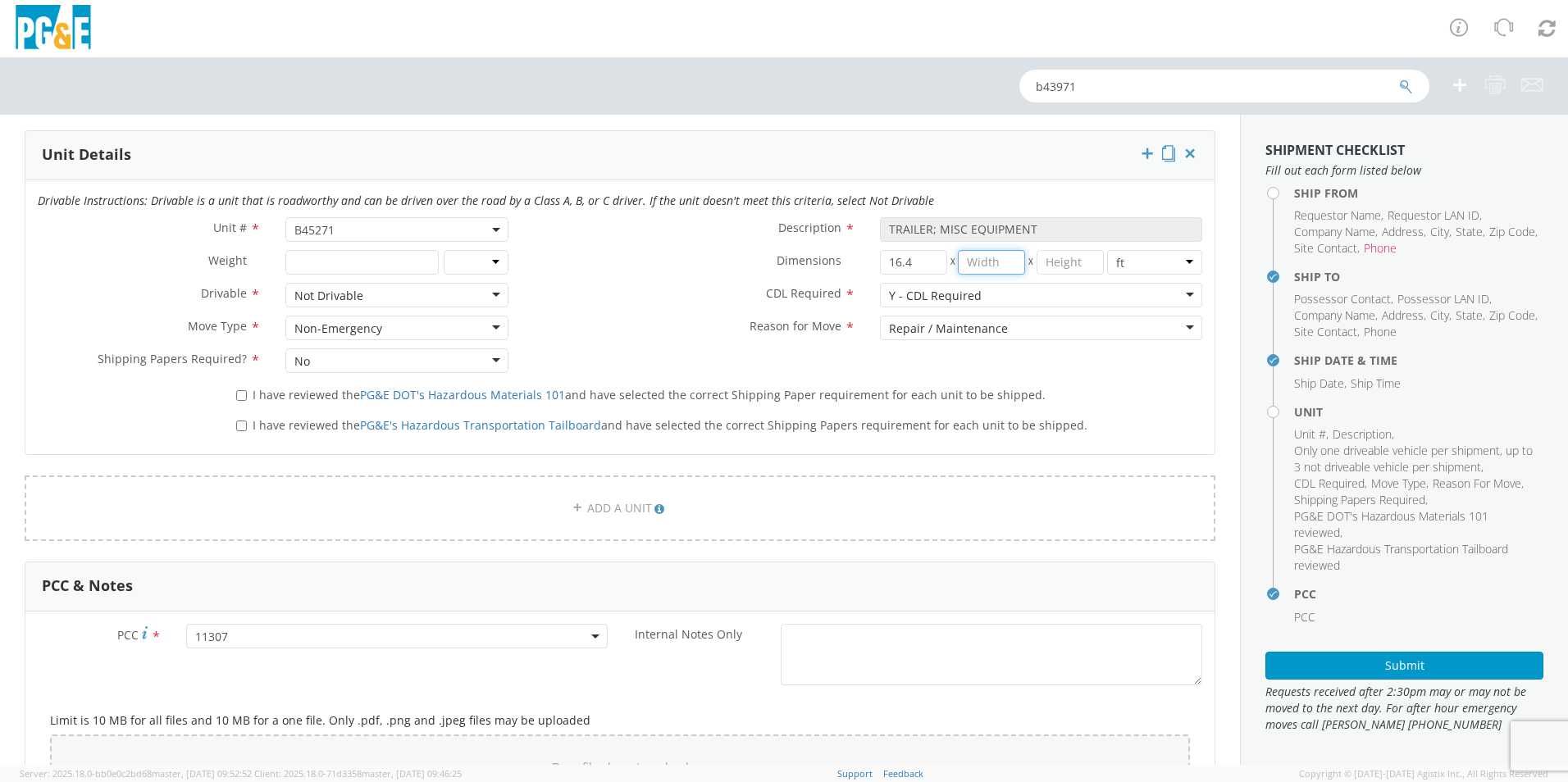
click at [969, 258] on input "number" at bounding box center [992, 262] width 67 height 25
type input "7"
click at [1069, 253] on input "number" at bounding box center [1070, 262] width 67 height 25
type input "8.4"
click at [1085, 391] on div "I have reviewed the PG&E DOT's Hazardous Materials 101 and have selected the co…" at bounding box center [719, 392] width 966 height 22
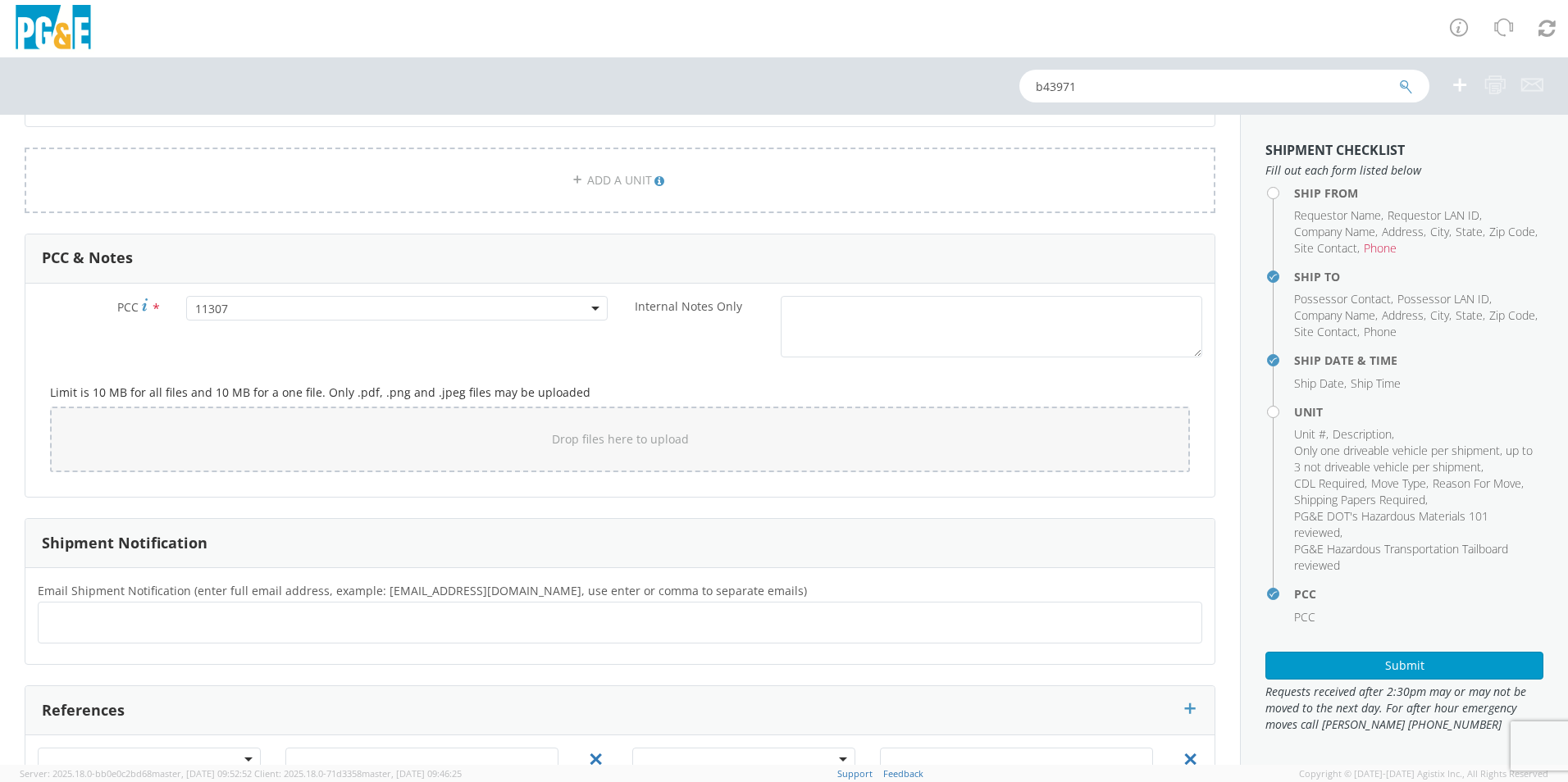
scroll to position [1201, 0]
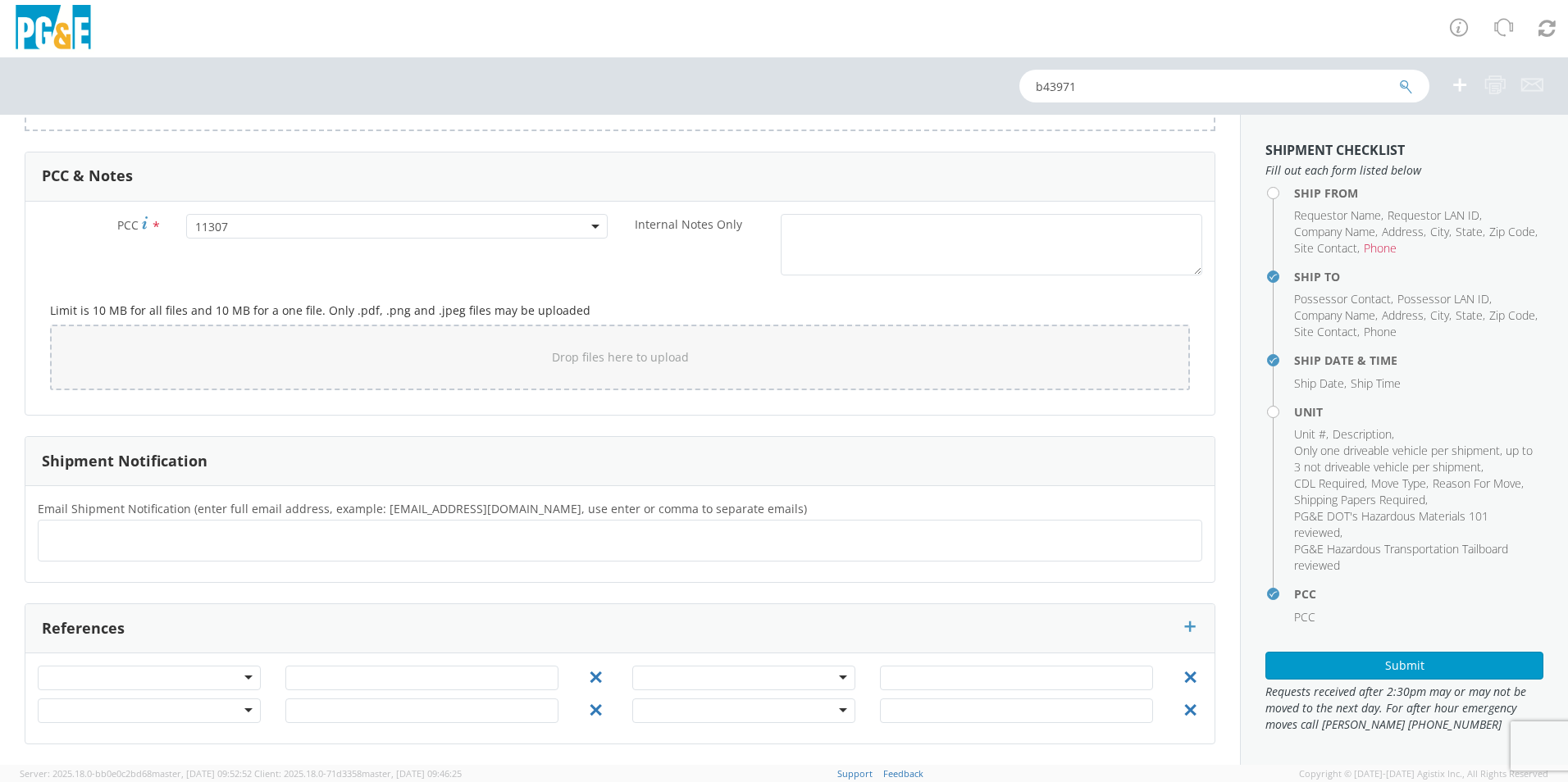
click at [293, 542] on ul at bounding box center [619, 540] width 1150 height 27
